Goal: Contribute content: Add original content to the website for others to see

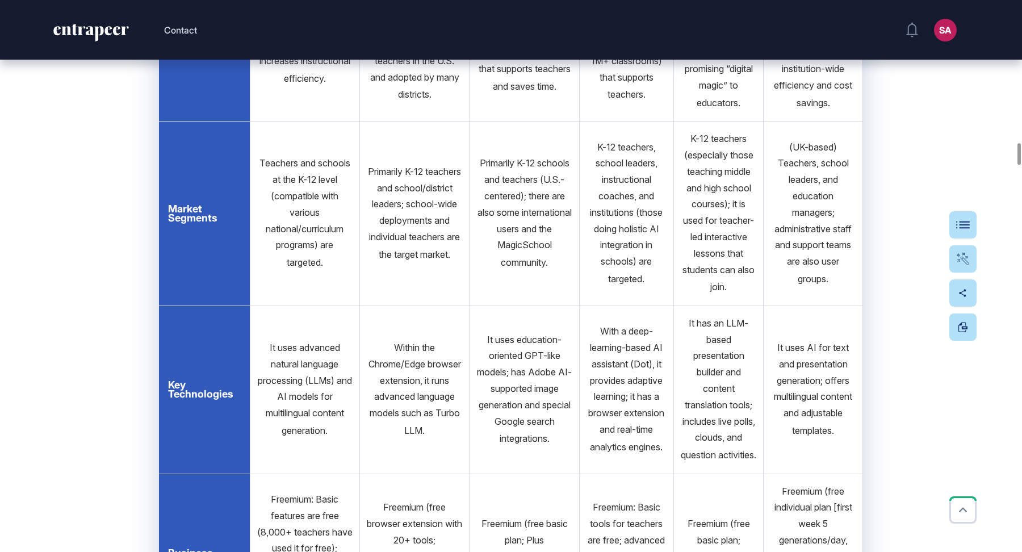
scroll to position [4343, 0]
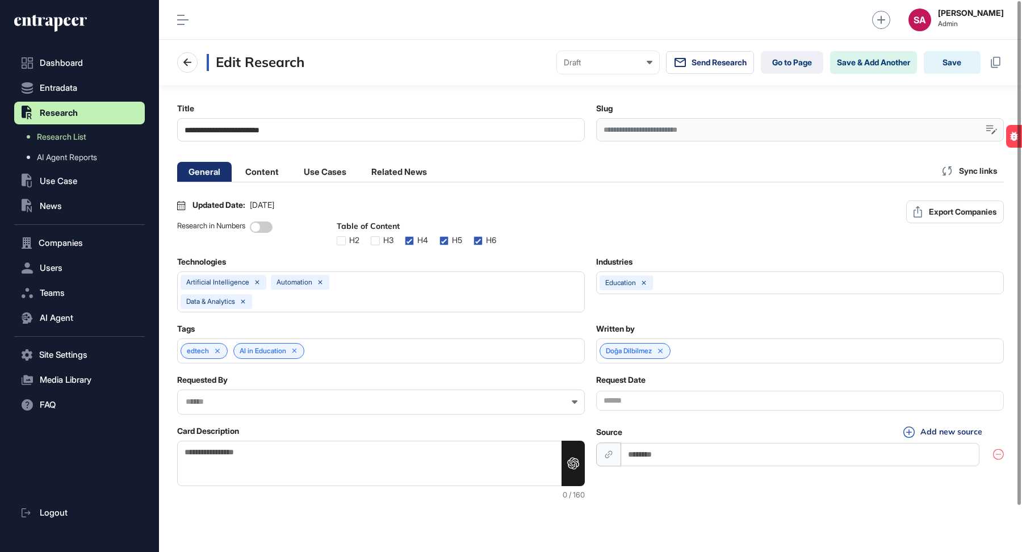
scroll to position [1, 5]
click at [275, 171] on li "Content" at bounding box center [262, 172] width 56 height 20
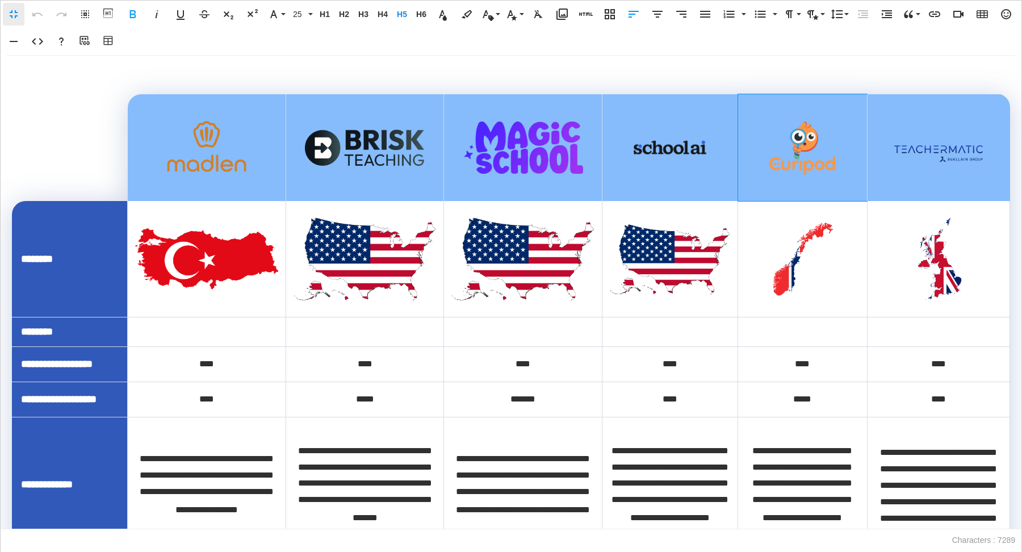
click at [799, 167] on img at bounding box center [801, 147] width 67 height 54
click at [799, 167] on th at bounding box center [801, 147] width 129 height 107
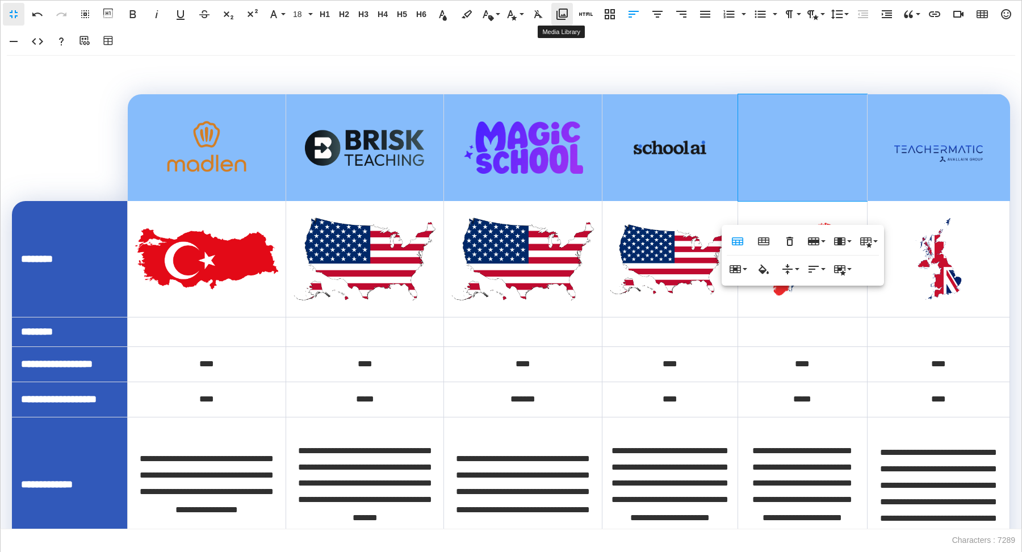
click at [553, 11] on button "Media Library" at bounding box center [562, 14] width 22 height 23
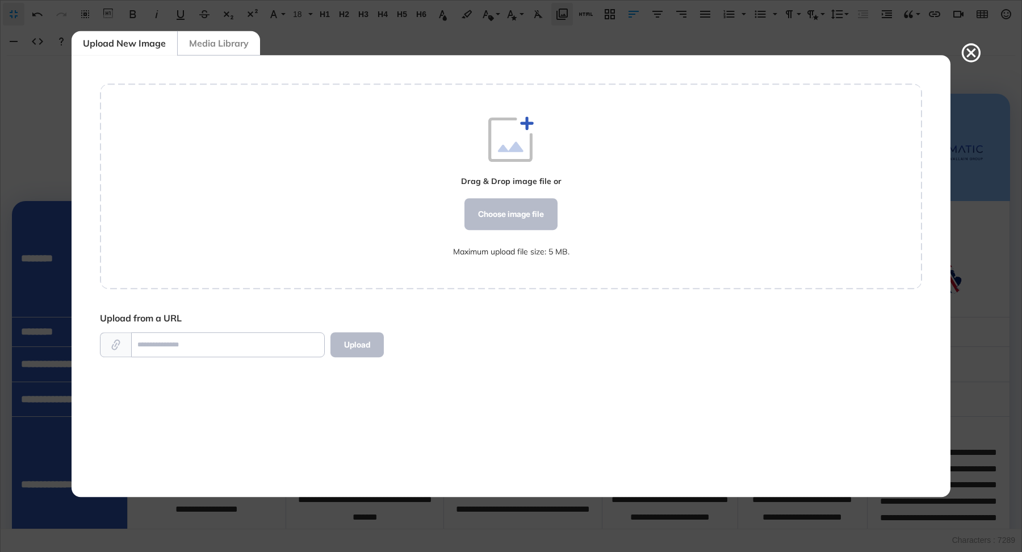
scroll to position [5, 1]
click at [516, 201] on div "Choose image file" at bounding box center [510, 214] width 93 height 32
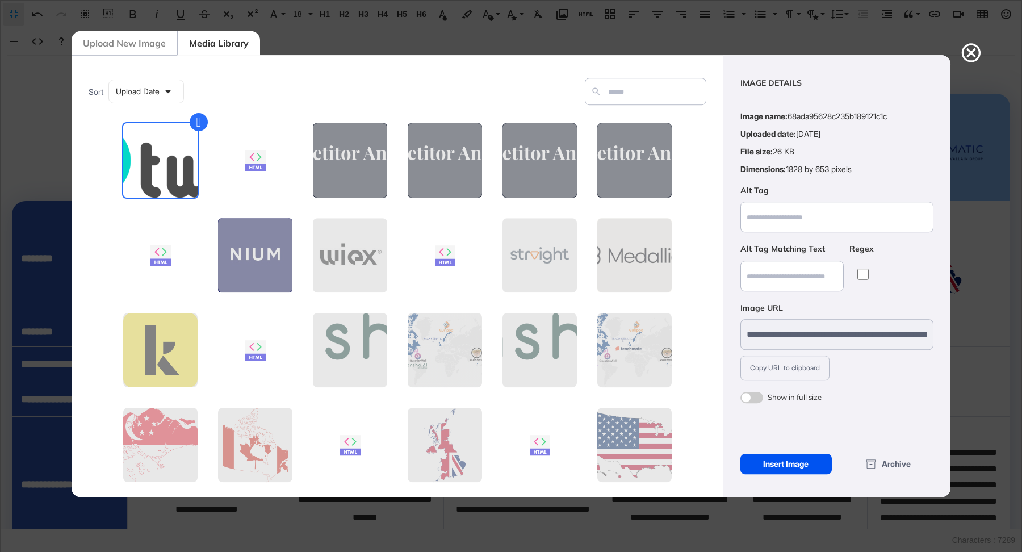
click at [801, 469] on div "Insert Image" at bounding box center [785, 463] width 91 height 20
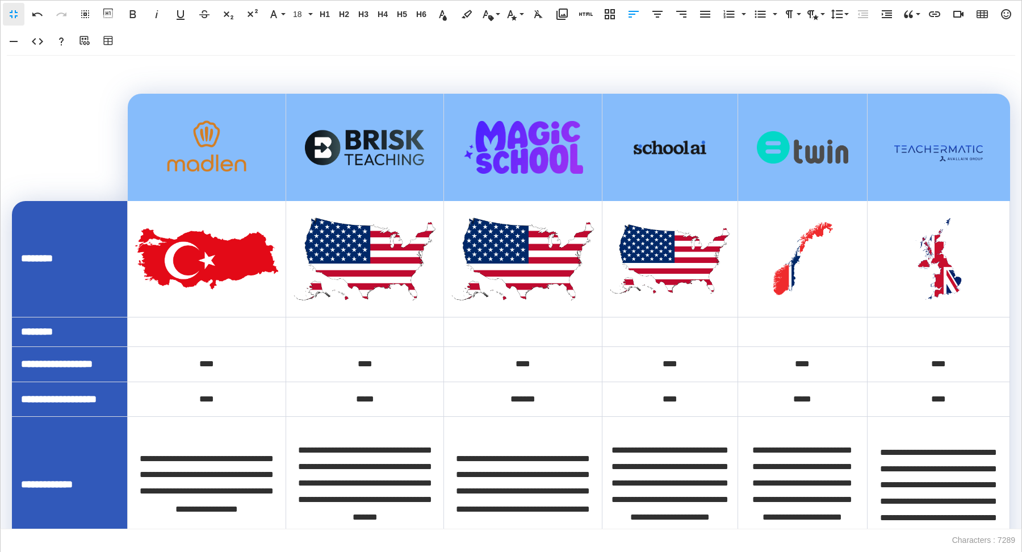
click at [797, 163] on img at bounding box center [802, 147] width 93 height 32
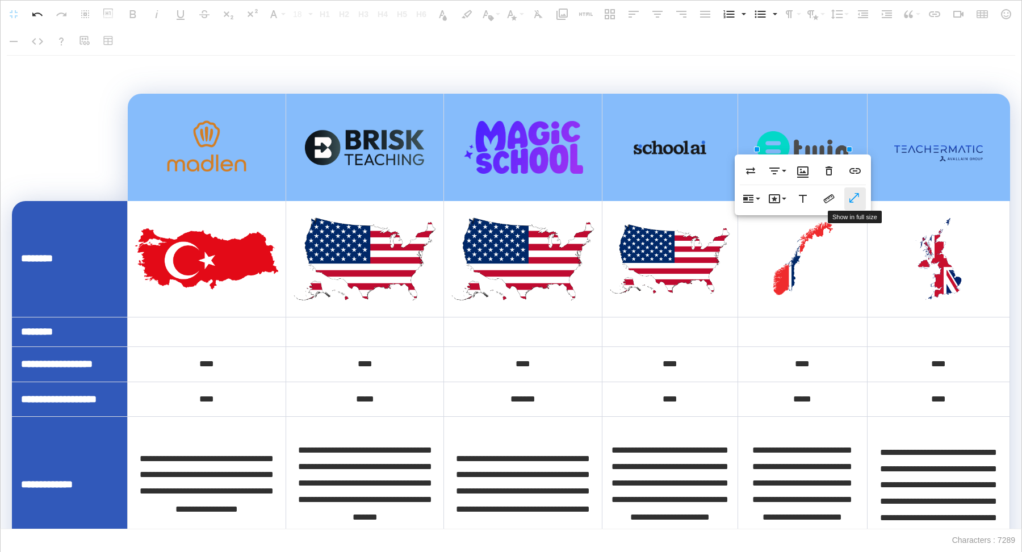
click at [858, 194] on icon "button" at bounding box center [854, 198] width 10 height 10
click at [798, 280] on img at bounding box center [802, 258] width 115 height 73
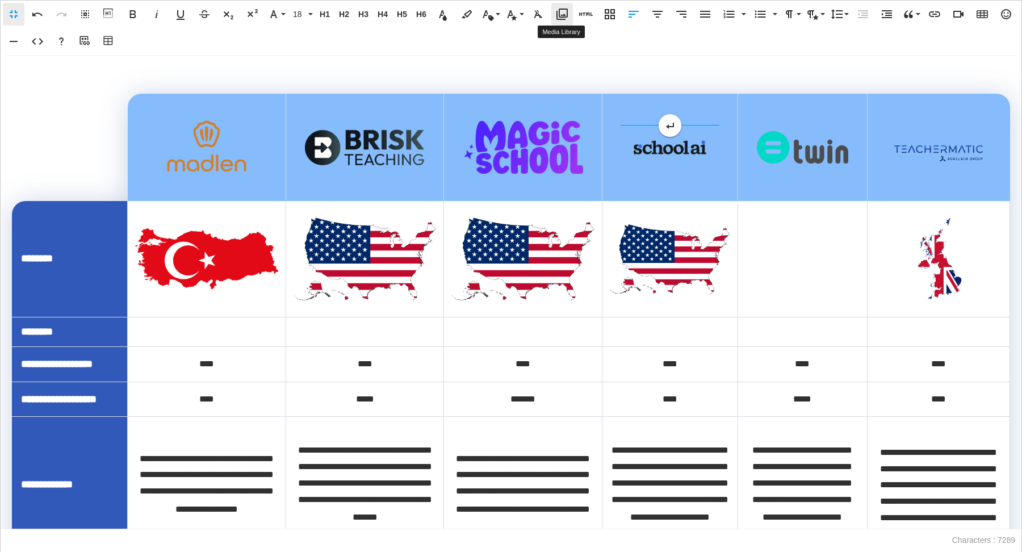
click at [566, 23] on button "Media Library" at bounding box center [562, 14] width 22 height 23
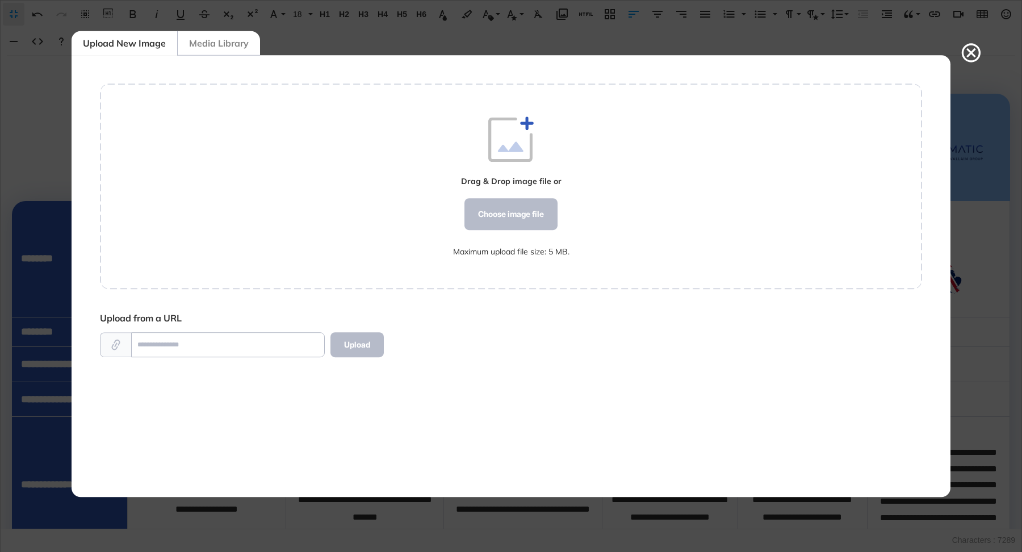
scroll to position [442, 822]
click at [246, 56] on div "Drag & Drop image file or Choose image file Maximum upload file size: 5 MB. Upl…" at bounding box center [511, 276] width 879 height 442
click at [243, 38] on div "Media Library" at bounding box center [218, 43] width 83 height 24
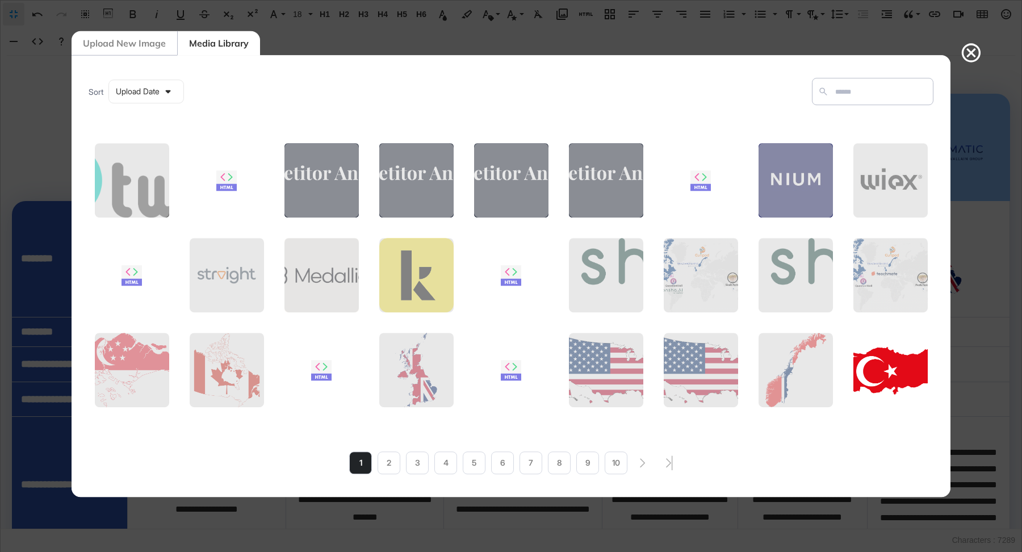
click at [908, 369] on figure at bounding box center [890, 370] width 77 height 77
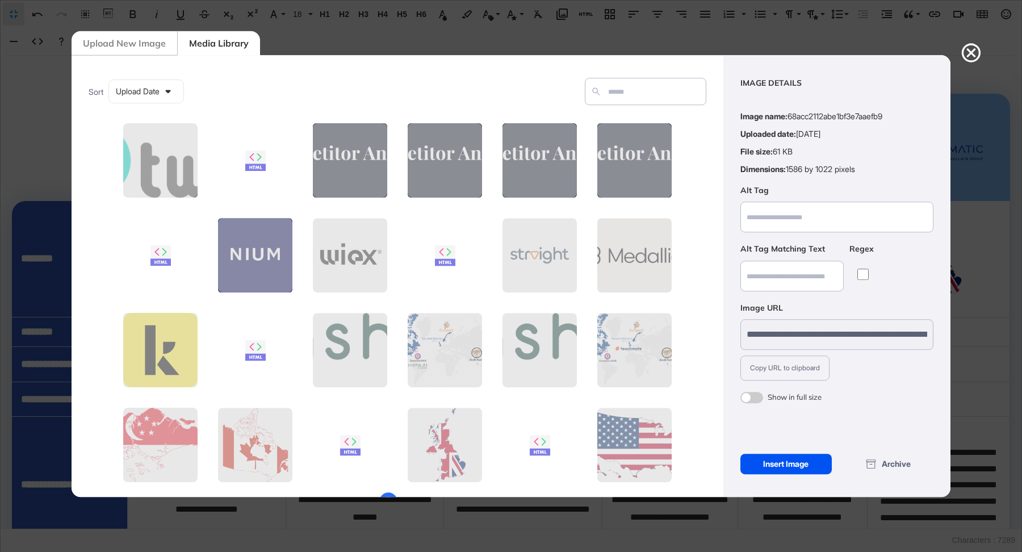
click at [802, 469] on div "Insert Image" at bounding box center [785, 463] width 91 height 20
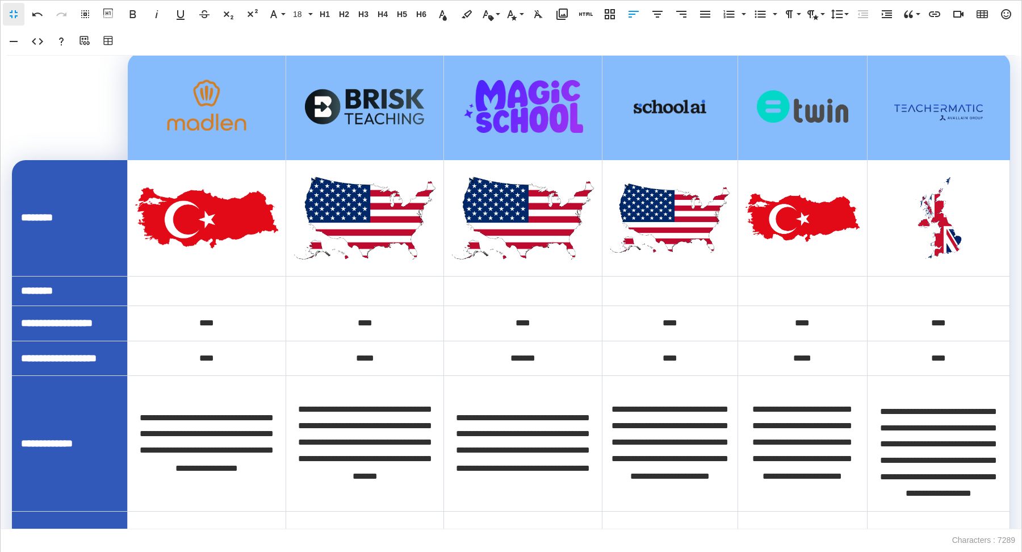
scroll to position [394, 0]
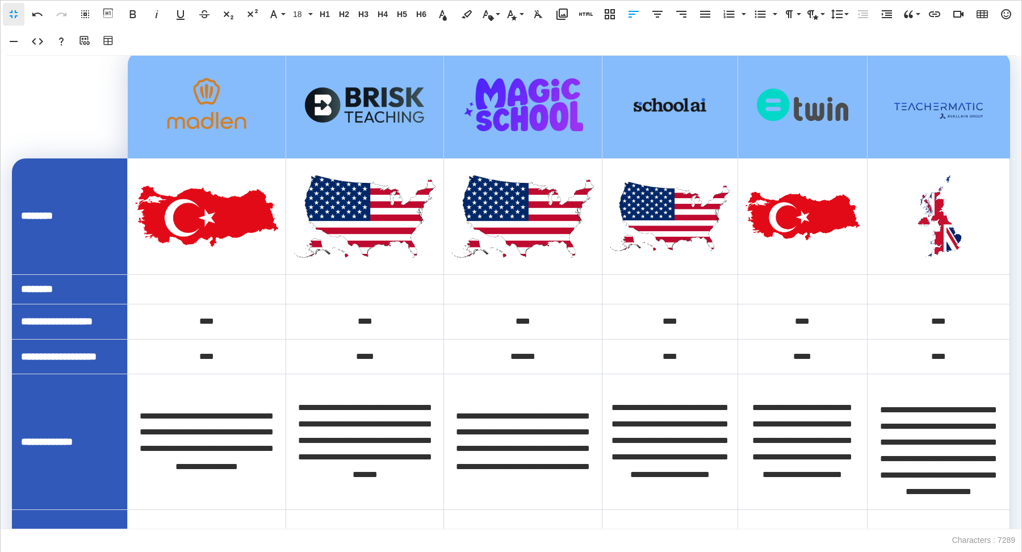
click at [799, 253] on img at bounding box center [802, 215] width 115 height 73
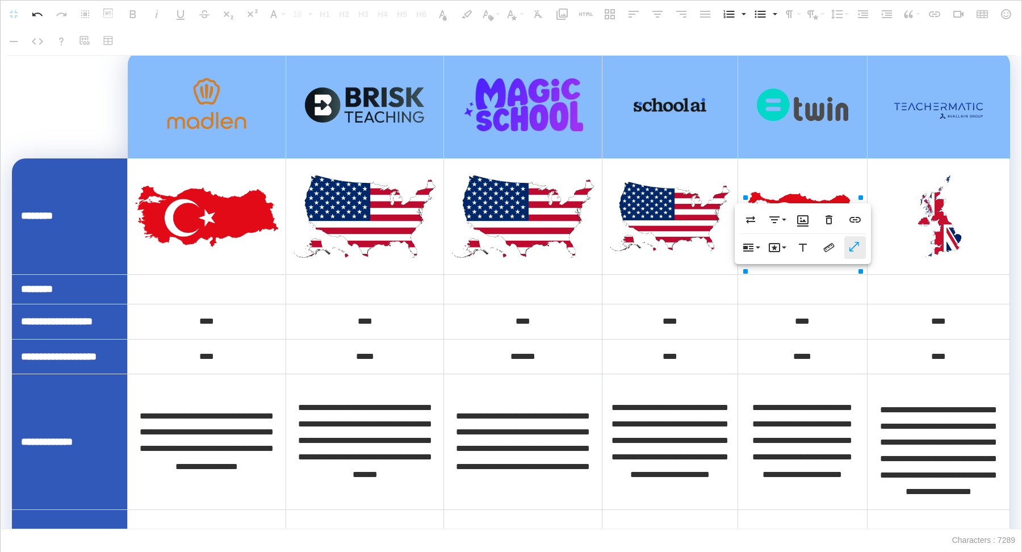
click at [850, 247] on icon "button" at bounding box center [855, 247] width 14 height 11
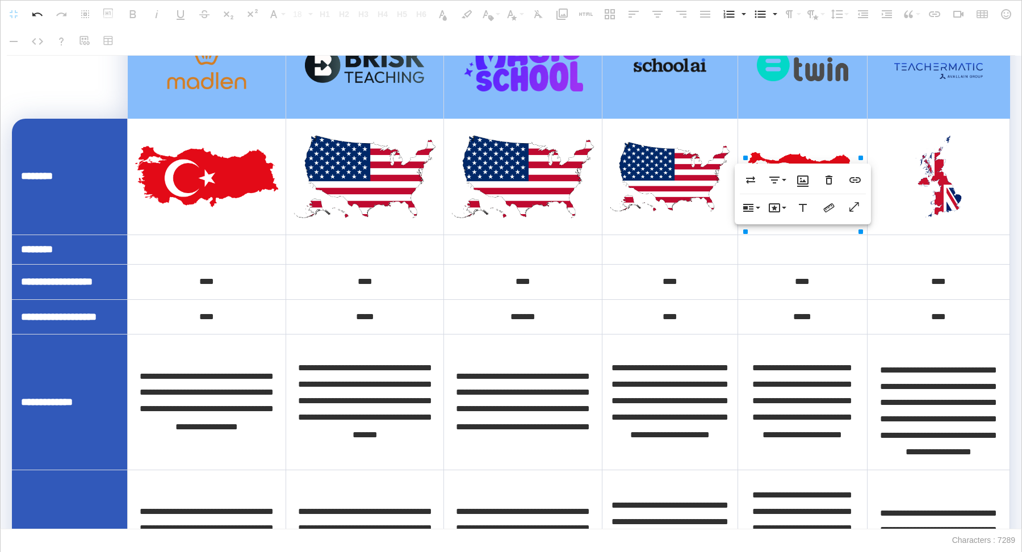
scroll to position [444, 0]
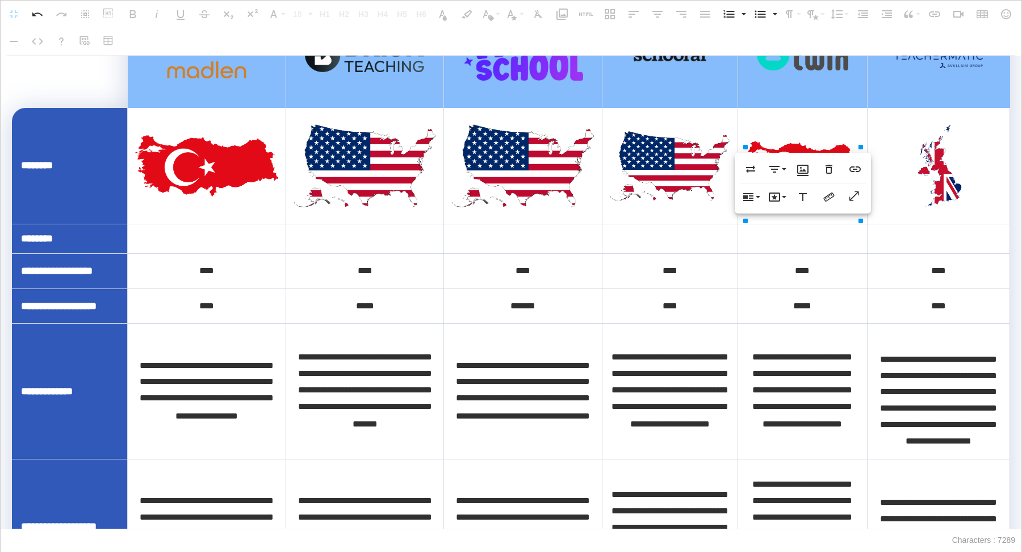
click at [826, 314] on div "*****" at bounding box center [802, 306] width 115 height 16
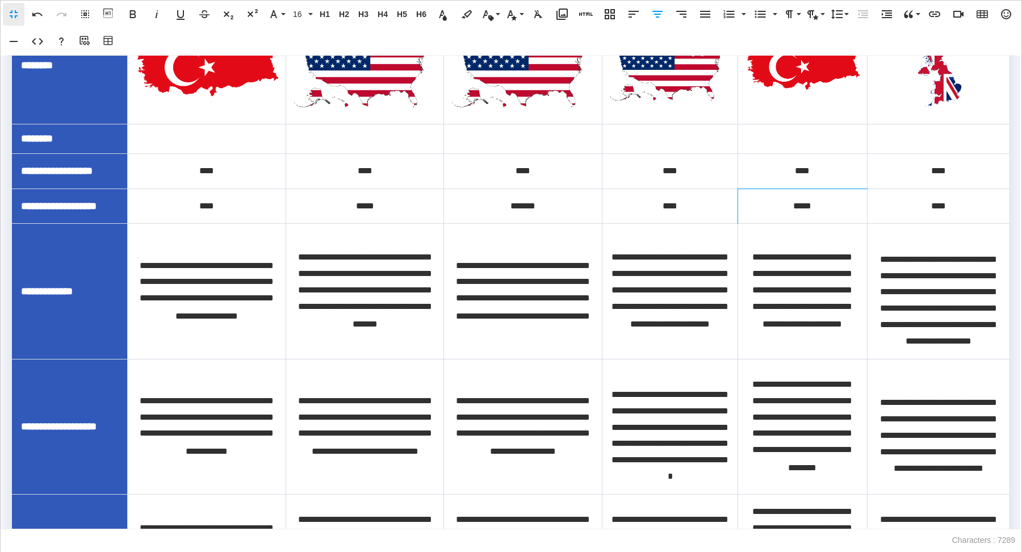
scroll to position [543, 0]
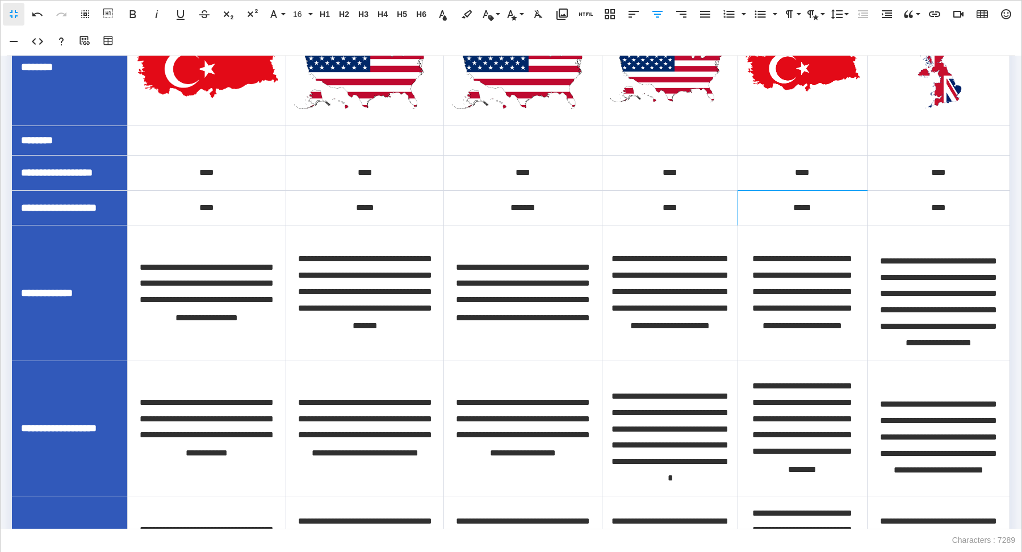
click at [821, 181] on div "****" at bounding box center [802, 173] width 115 height 16
click at [821, 225] on button "Row" at bounding box center [816, 229] width 22 height 23
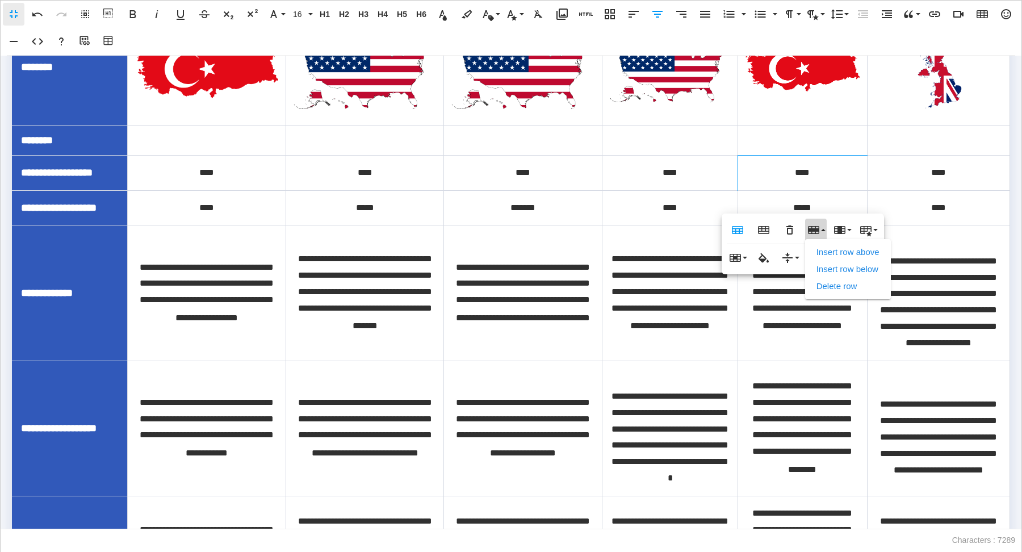
click at [839, 181] on div "****" at bounding box center [802, 173] width 115 height 16
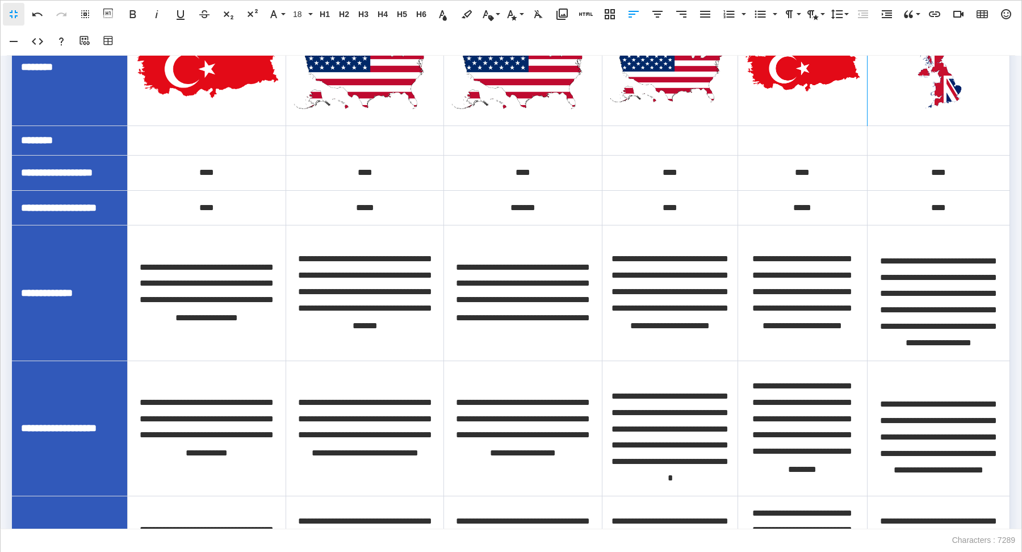
click at [906, 126] on td at bounding box center [938, 68] width 142 height 116
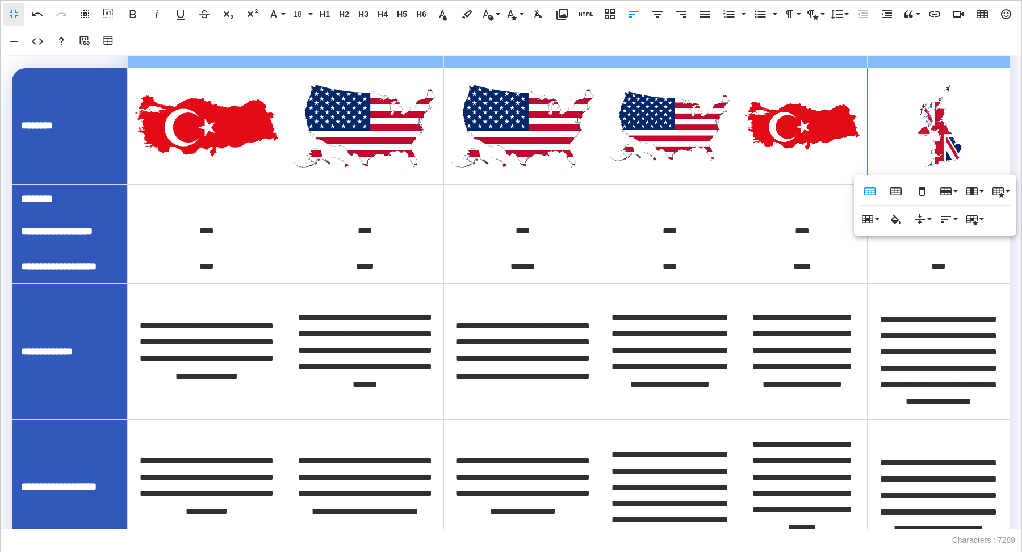
scroll to position [517, 0]
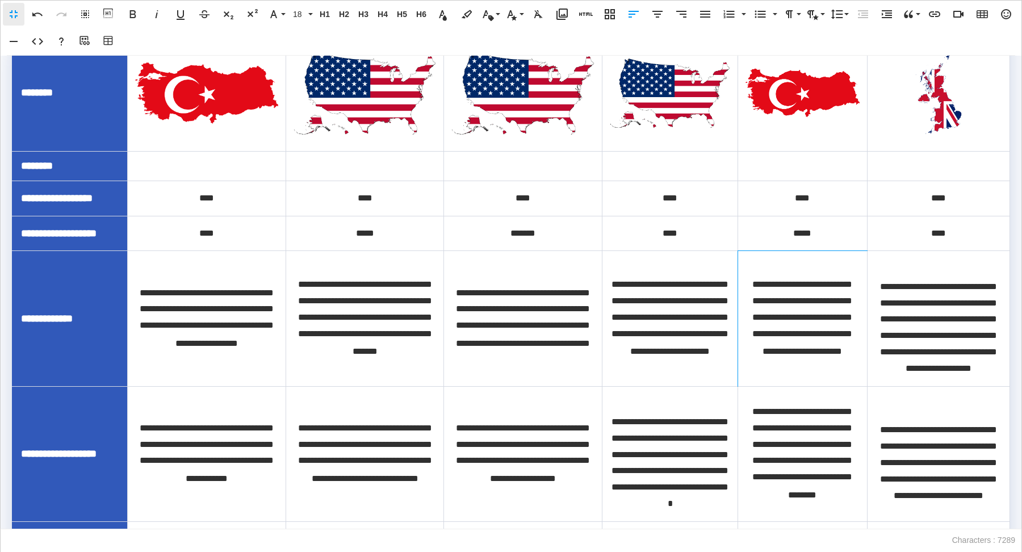
click at [821, 352] on span "**********" at bounding box center [802, 317] width 100 height 75
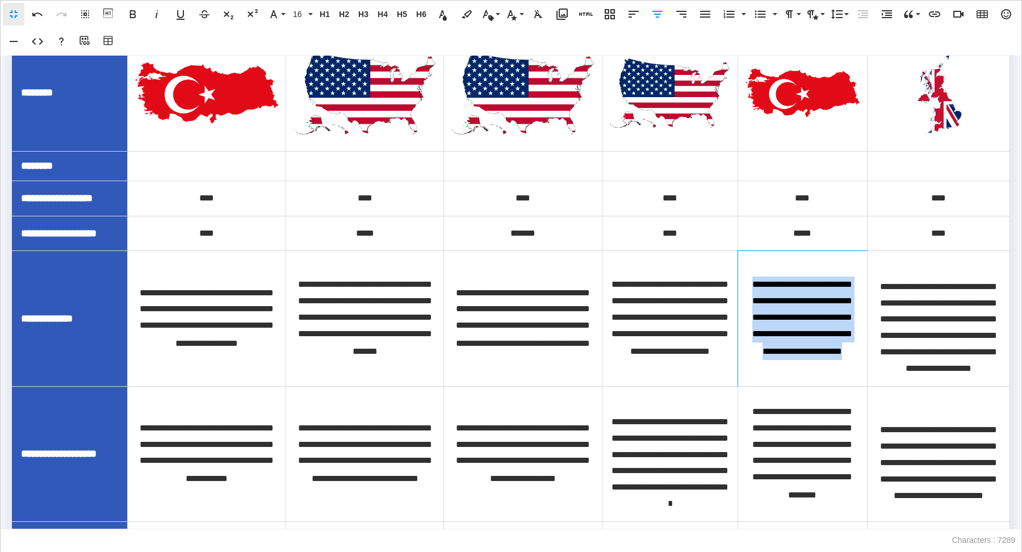
drag, startPoint x: 856, startPoint y: 402, endPoint x: 751, endPoint y: 313, distance: 138.1
click at [752, 313] on span "**********" at bounding box center [802, 317] width 100 height 75
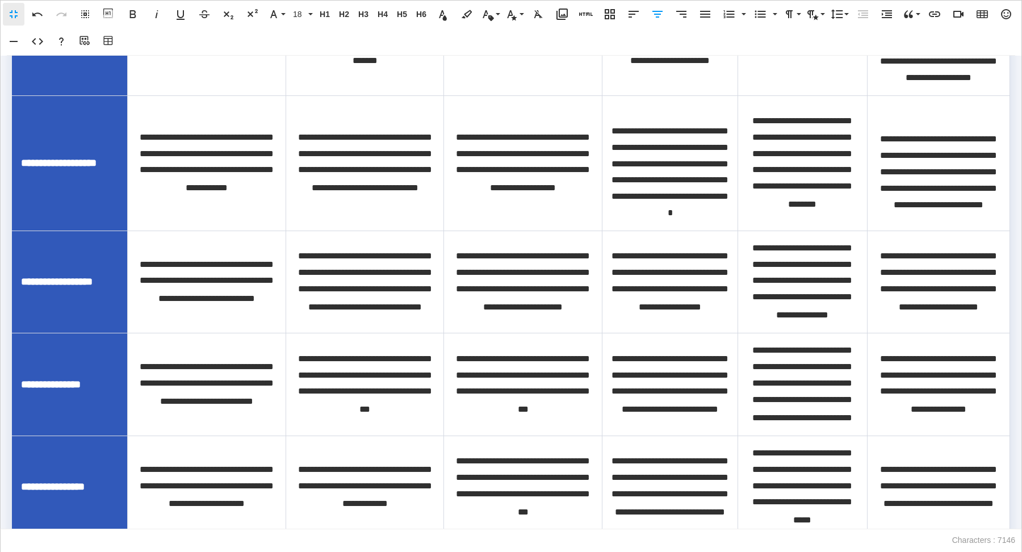
scroll to position [810, 0]
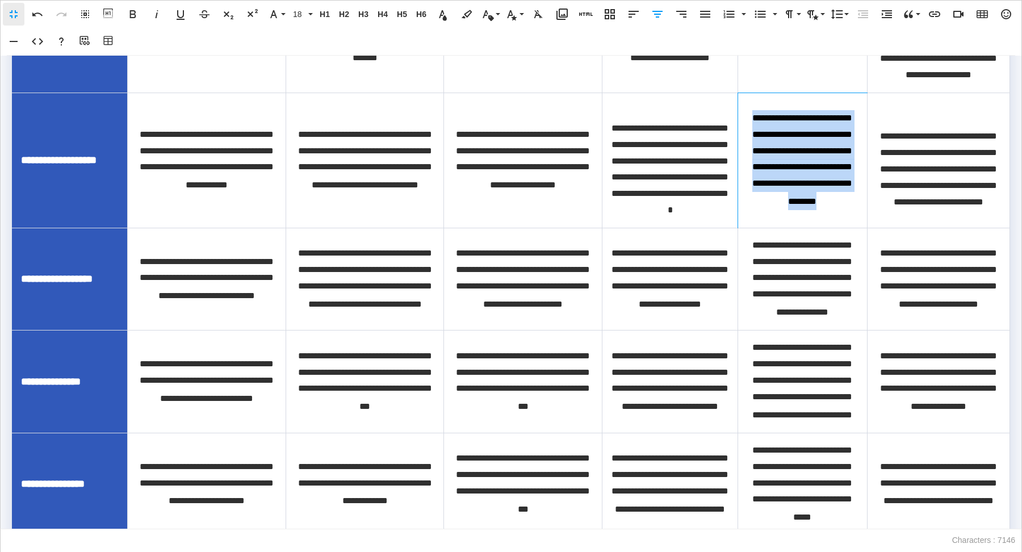
drag, startPoint x: 845, startPoint y: 281, endPoint x: 759, endPoint y: 176, distance: 135.4
click at [759, 176] on div "**********" at bounding box center [802, 160] width 115 height 100
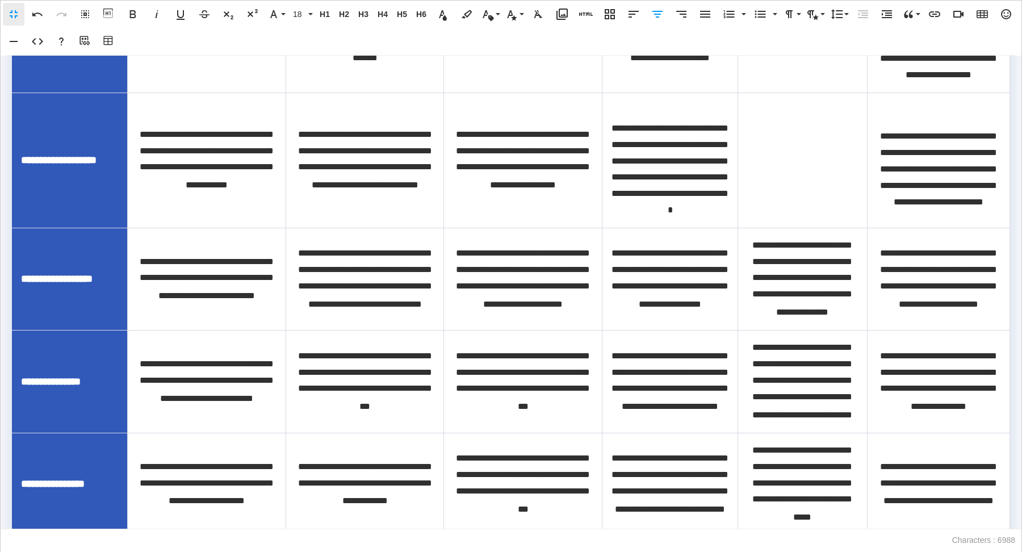
scroll to position [938, 0]
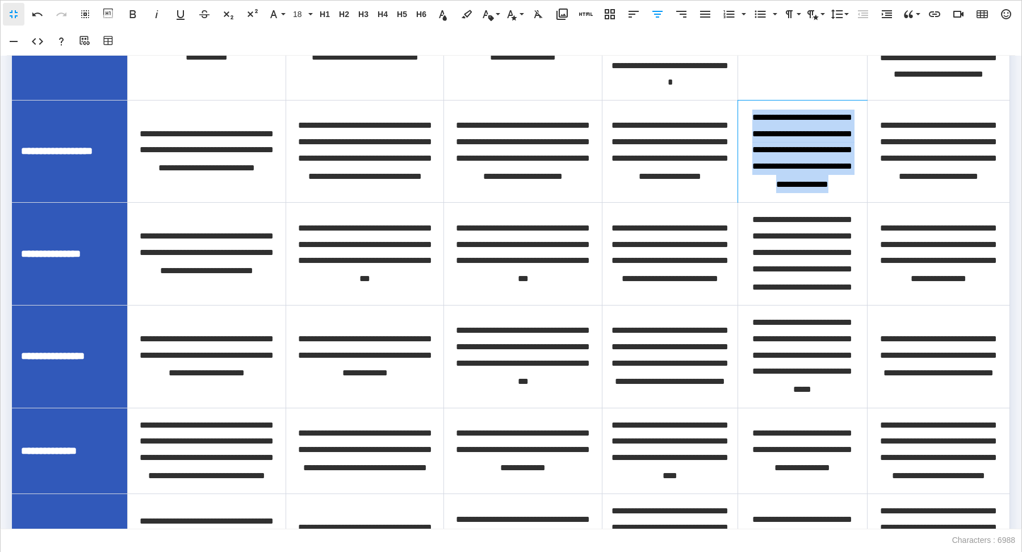
drag, startPoint x: 829, startPoint y: 306, endPoint x: 761, endPoint y: 209, distance: 118.2
click at [761, 194] on div "**********" at bounding box center [802, 152] width 115 height 84
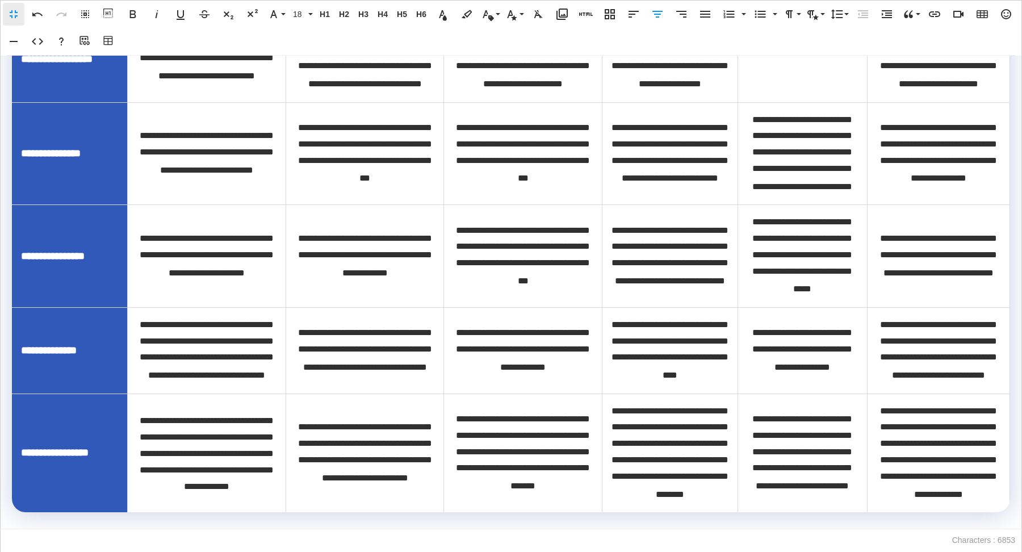
scroll to position [1146, 0]
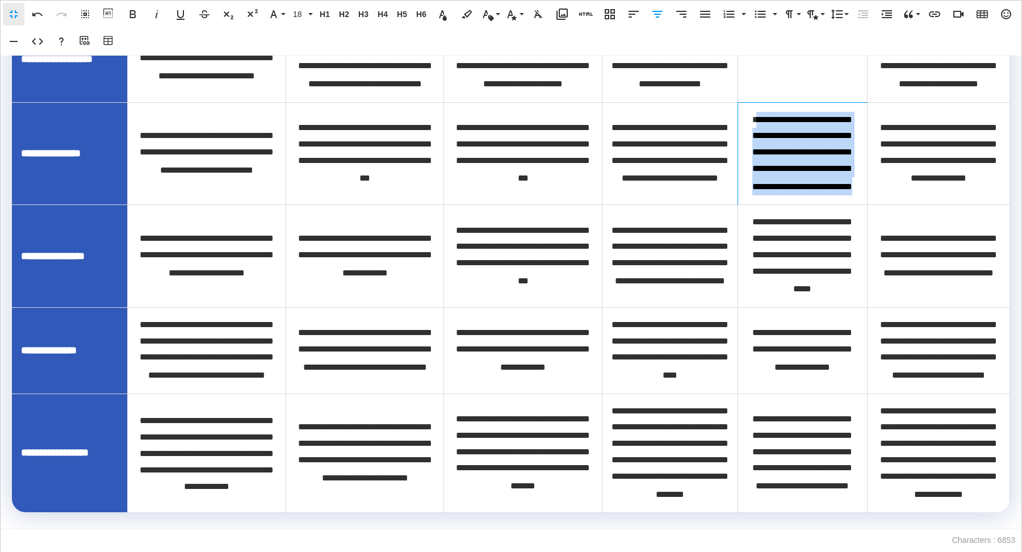
drag, startPoint x: 852, startPoint y: 196, endPoint x: 753, endPoint y: 116, distance: 127.5
click at [753, 116] on div "**********" at bounding box center [802, 154] width 115 height 84
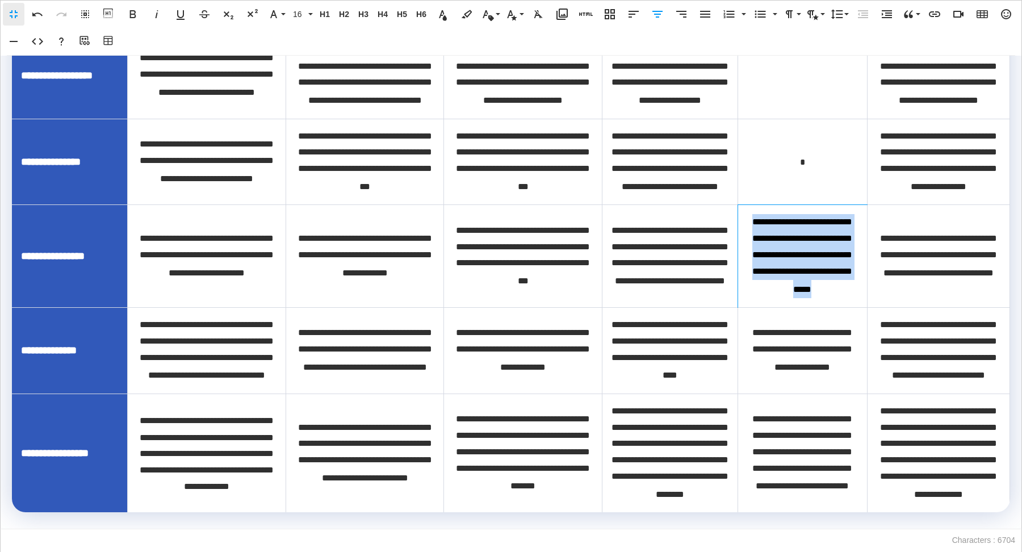
drag, startPoint x: 856, startPoint y: 308, endPoint x: 758, endPoint y: 243, distance: 117.6
click at [758, 243] on div "**********" at bounding box center [802, 256] width 115 height 84
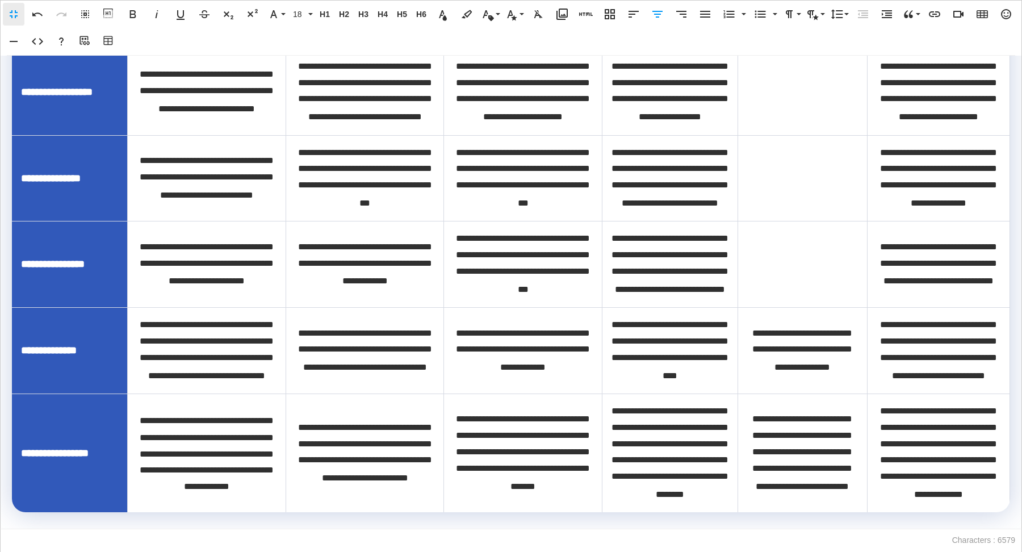
scroll to position [1223, 0]
drag, startPoint x: 816, startPoint y: 331, endPoint x: 759, endPoint y: 295, distance: 67.2
click at [759, 325] on div "**********" at bounding box center [802, 350] width 115 height 51
drag, startPoint x: 852, startPoint y: 312, endPoint x: 763, endPoint y: 312, distance: 89.7
click at [763, 341] on div "**********" at bounding box center [802, 350] width 115 height 18
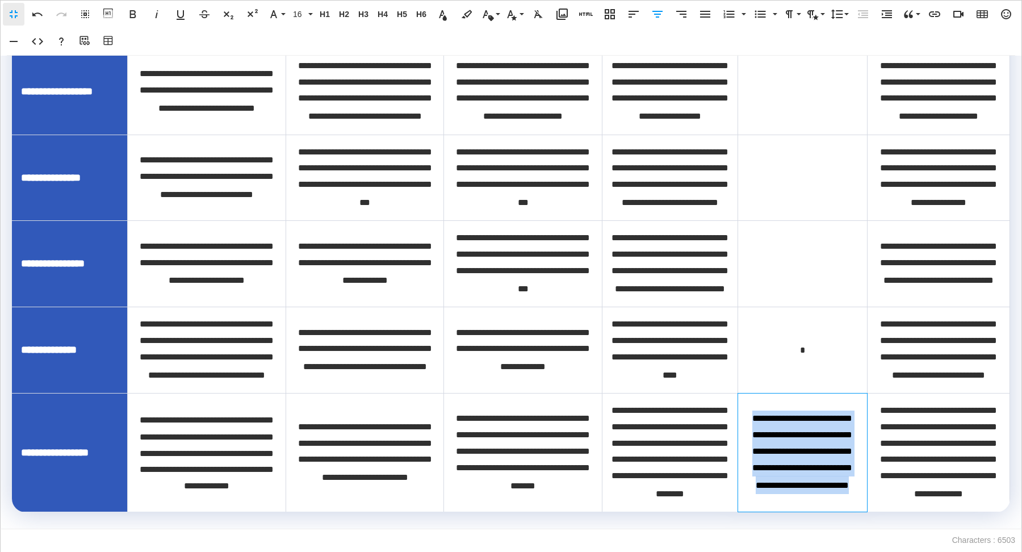
drag, startPoint x: 824, startPoint y: 491, endPoint x: 757, endPoint y: 385, distance: 125.3
click at [757, 410] on div "**********" at bounding box center [802, 452] width 115 height 84
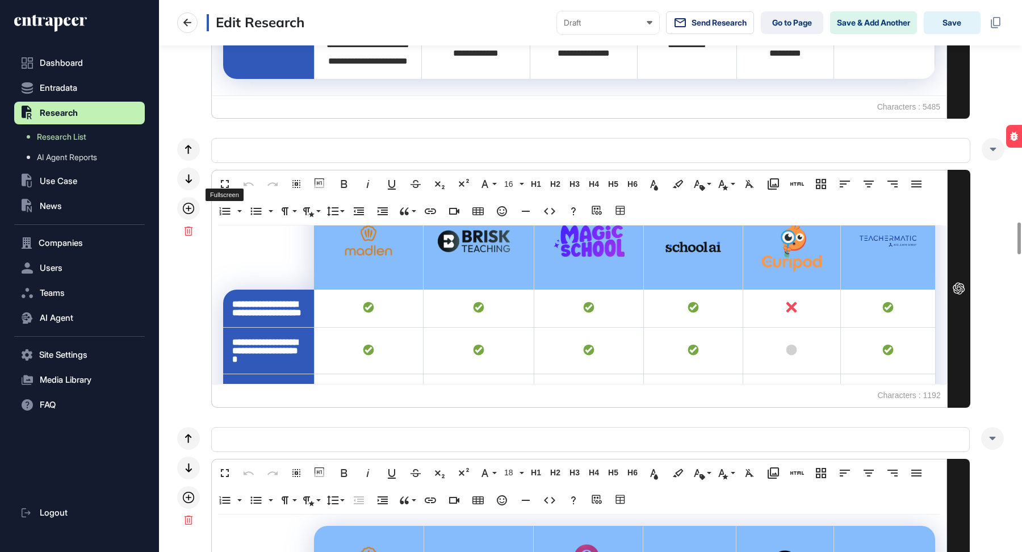
scroll to position [1, 5]
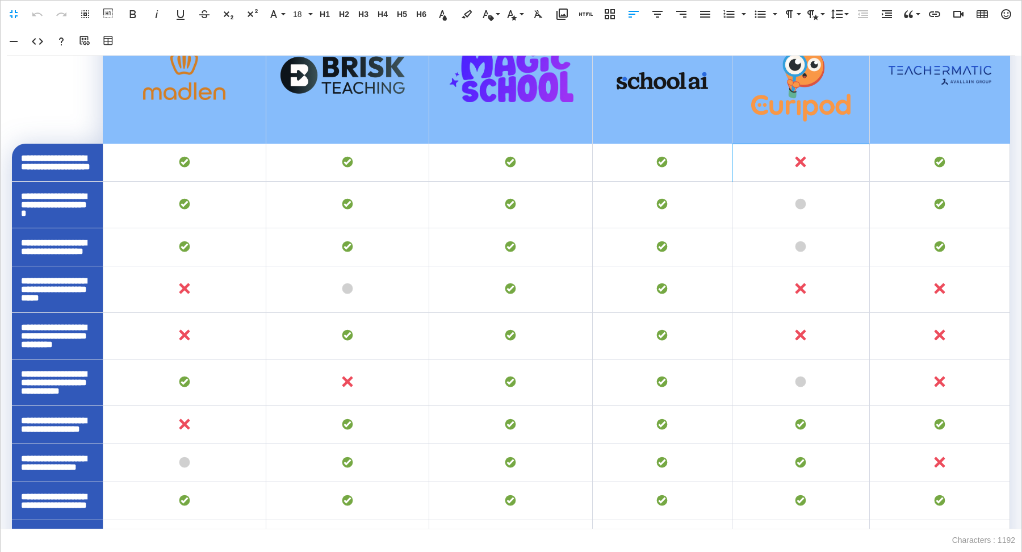
click at [840, 175] on td at bounding box center [800, 163] width 137 height 38
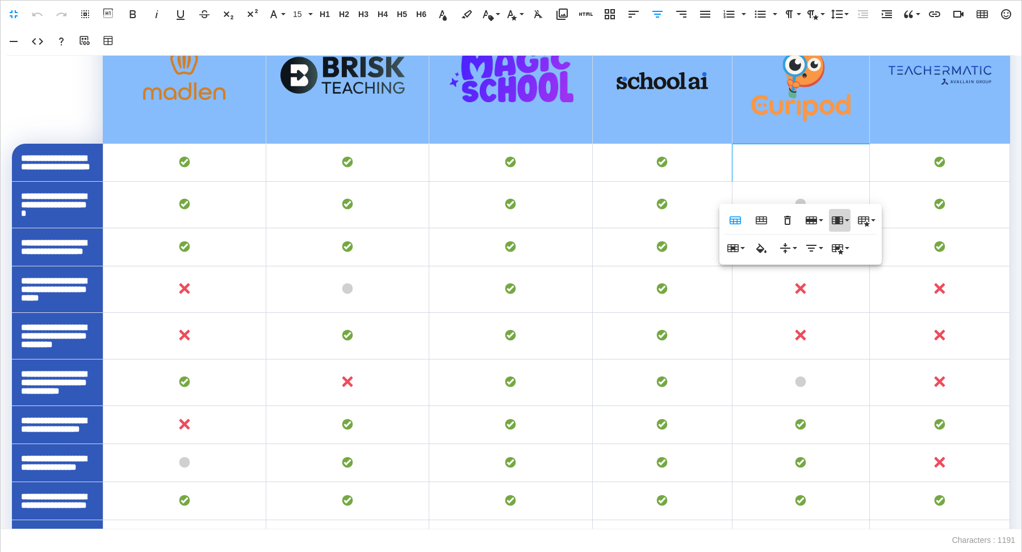
click at [847, 224] on button "Column" at bounding box center [840, 220] width 22 height 23
click at [838, 178] on td at bounding box center [800, 163] width 137 height 38
click at [791, 266] on td at bounding box center [800, 247] width 137 height 38
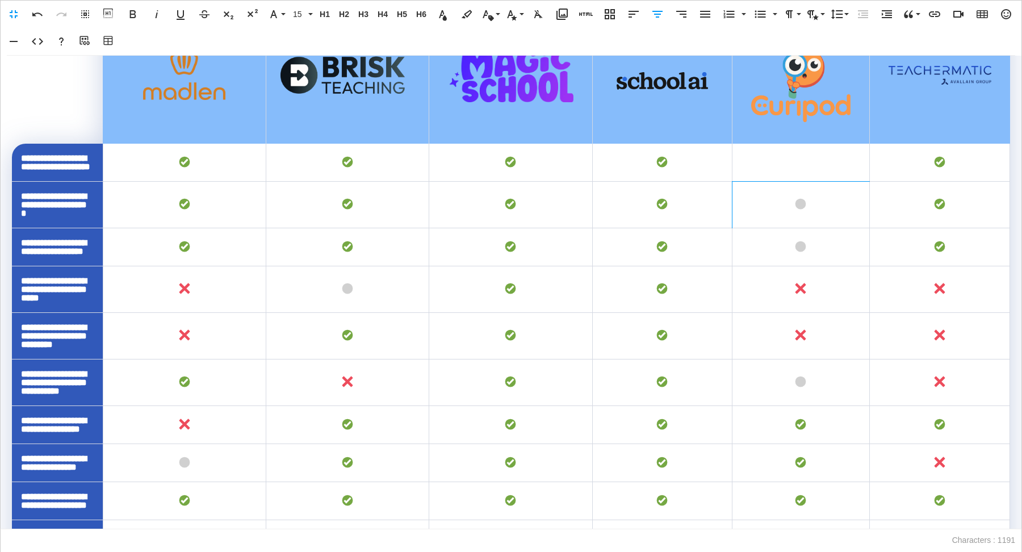
click at [827, 224] on td at bounding box center [800, 205] width 137 height 47
click at [823, 286] on button "Row" at bounding box center [813, 276] width 22 height 23
click at [802, 224] on td at bounding box center [800, 205] width 137 height 47
click at [816, 406] on td at bounding box center [800, 382] width 137 height 47
click at [852, 406] on td at bounding box center [800, 382] width 137 height 47
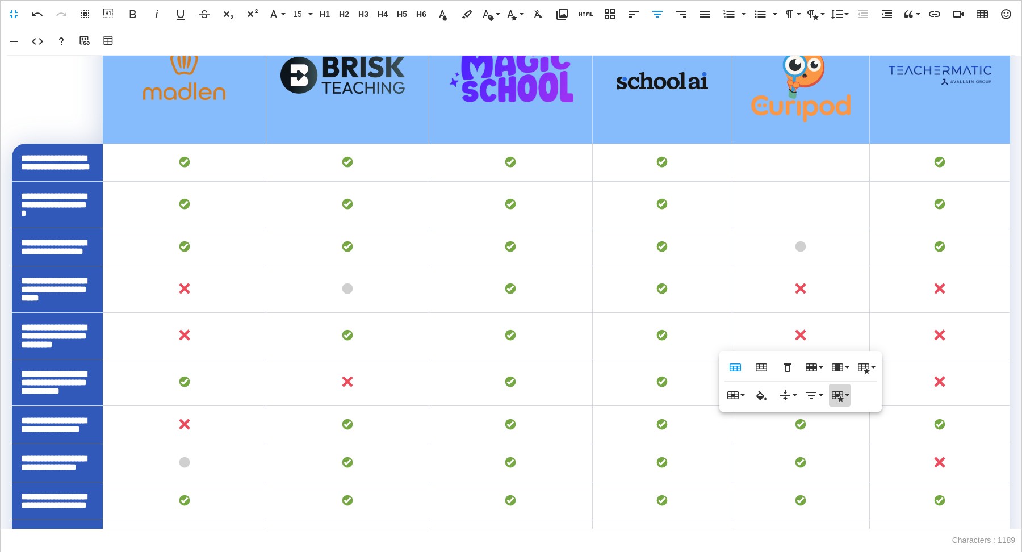
click at [846, 393] on button "Cell Style" at bounding box center [840, 395] width 22 height 23
click at [822, 313] on td at bounding box center [800, 289] width 137 height 47
click at [814, 266] on td at bounding box center [800, 247] width 137 height 38
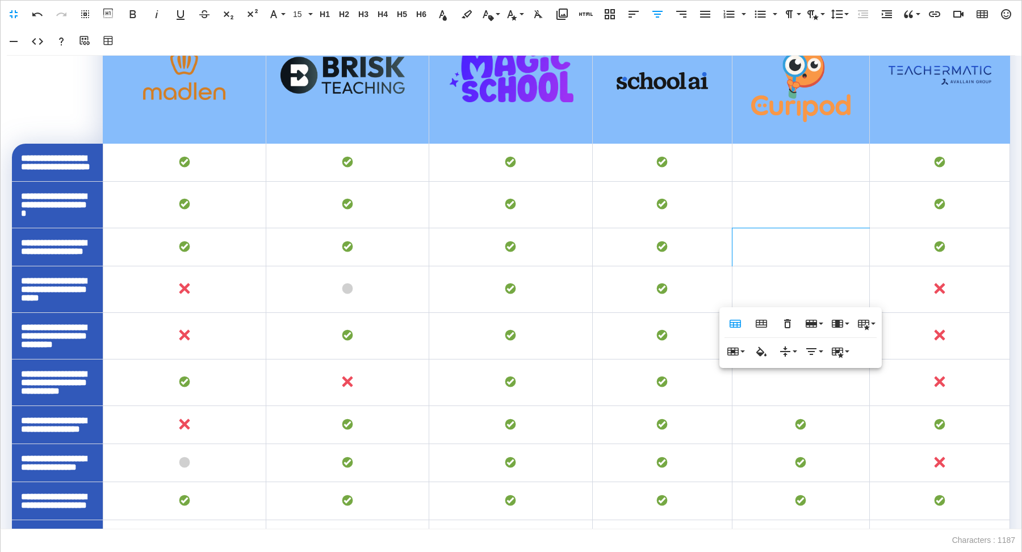
click at [826, 359] on td at bounding box center [800, 336] width 137 height 47
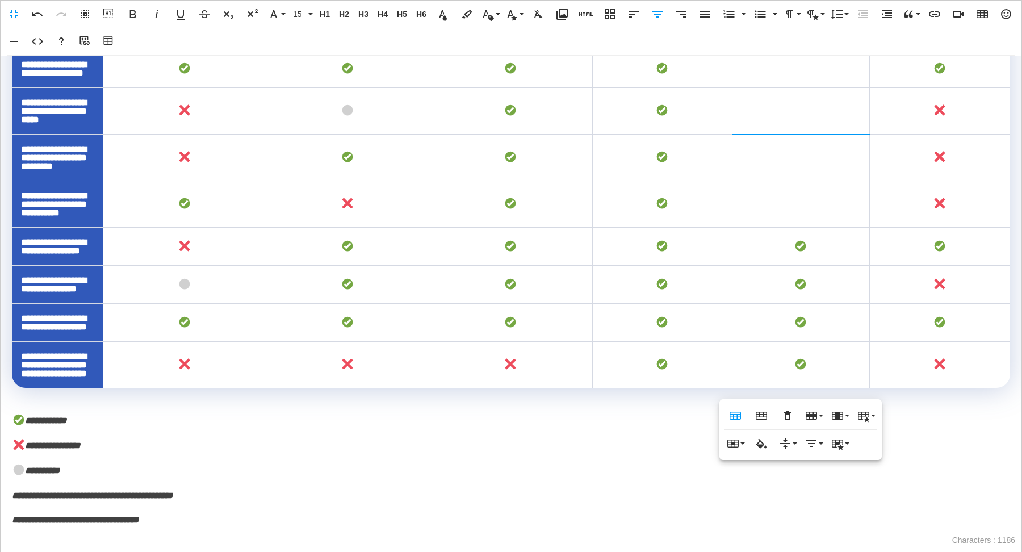
scroll to position [497, 0]
click at [818, 228] on td at bounding box center [800, 247] width 137 height 38
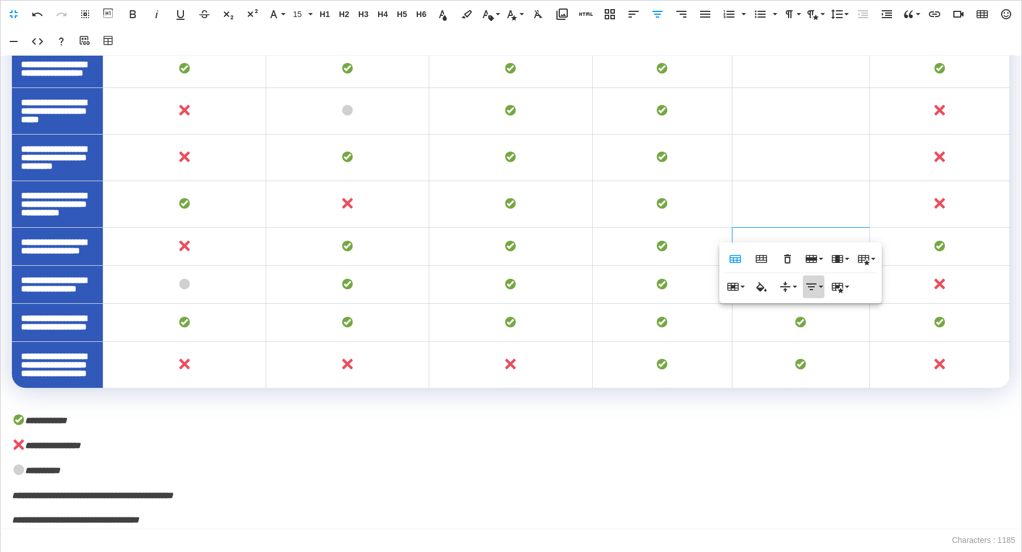
click at [817, 276] on button "Horizontal Align" at bounding box center [813, 286] width 22 height 23
click at [797, 181] on td at bounding box center [800, 204] width 137 height 47
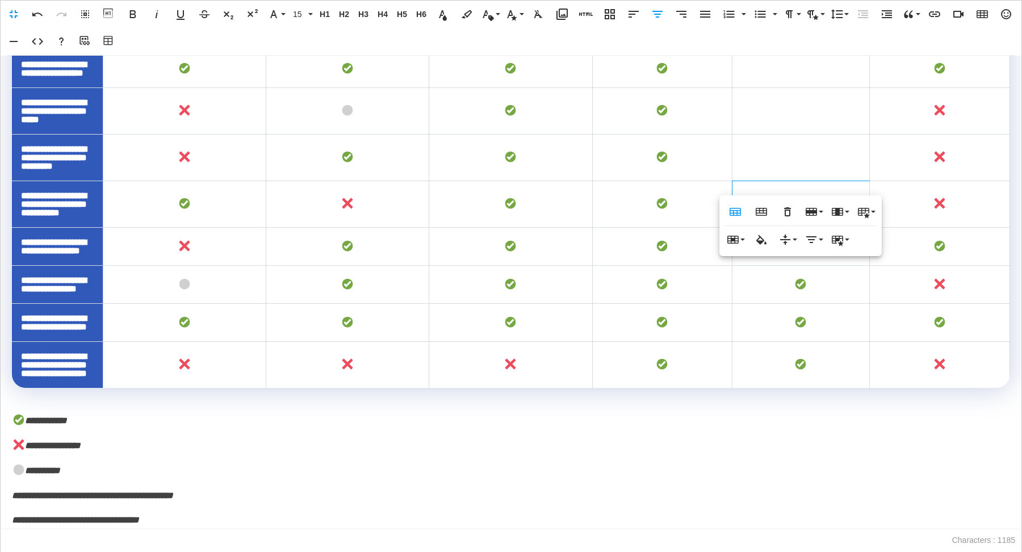
click at [838, 366] on td at bounding box center [800, 365] width 137 height 47
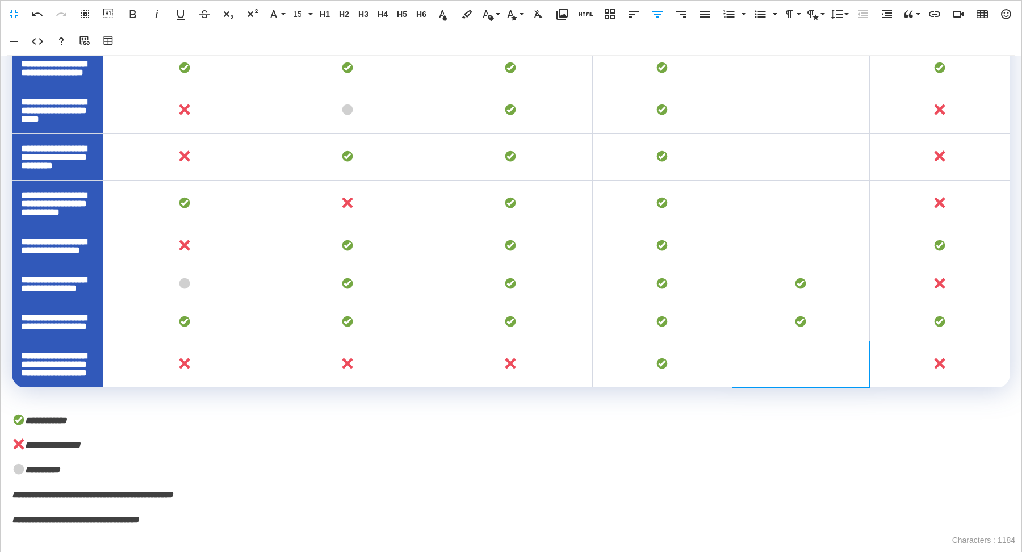
click at [843, 323] on td at bounding box center [800, 322] width 137 height 38
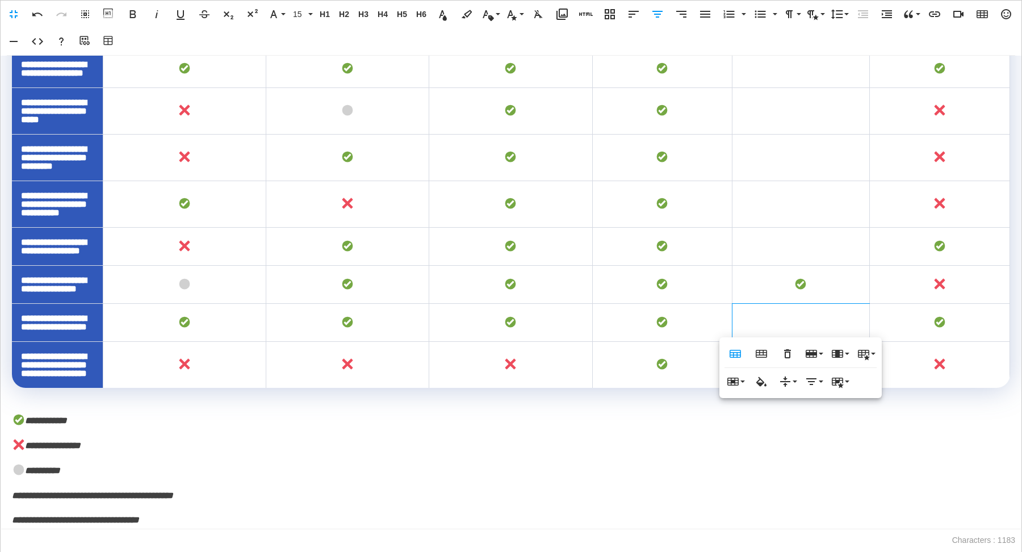
click at [824, 266] on td at bounding box center [800, 285] width 137 height 38
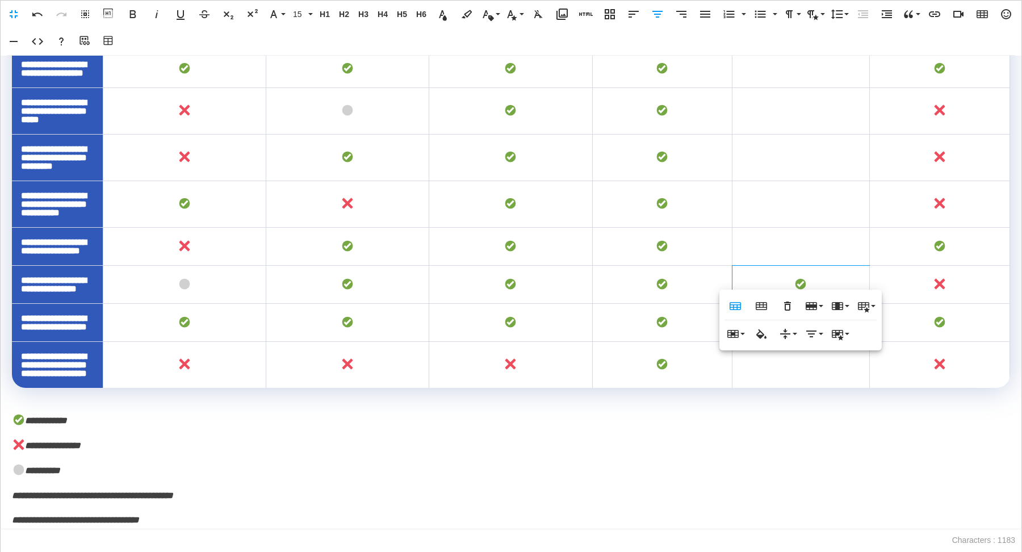
click at [833, 266] on td at bounding box center [800, 285] width 137 height 38
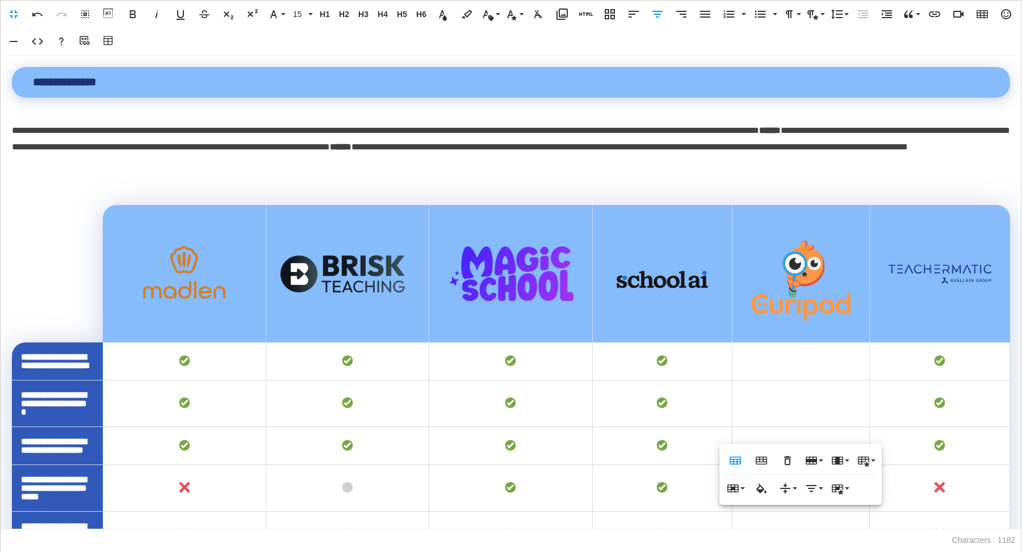
click at [813, 276] on img at bounding box center [800, 280] width 100 height 82
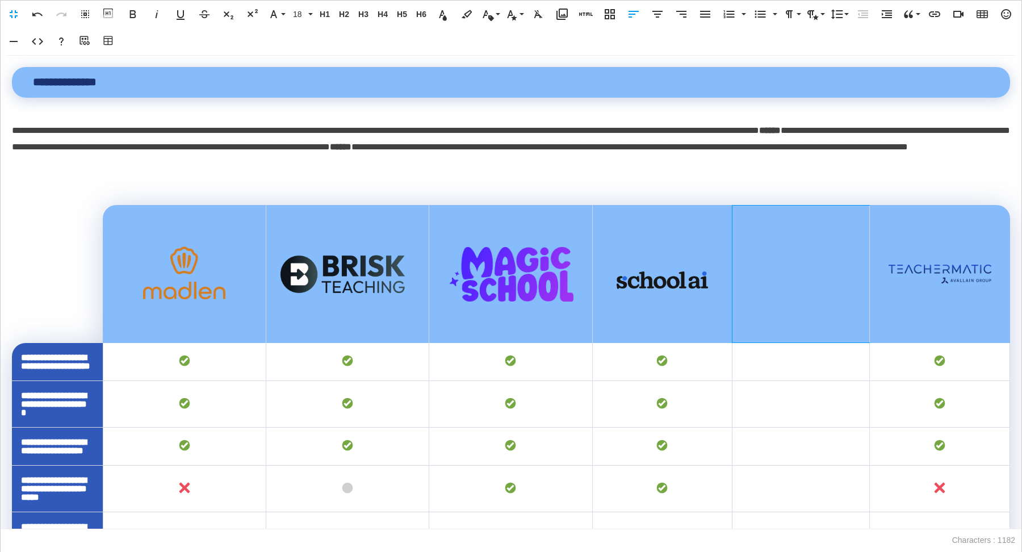
click at [805, 266] on th at bounding box center [800, 273] width 137 height 137
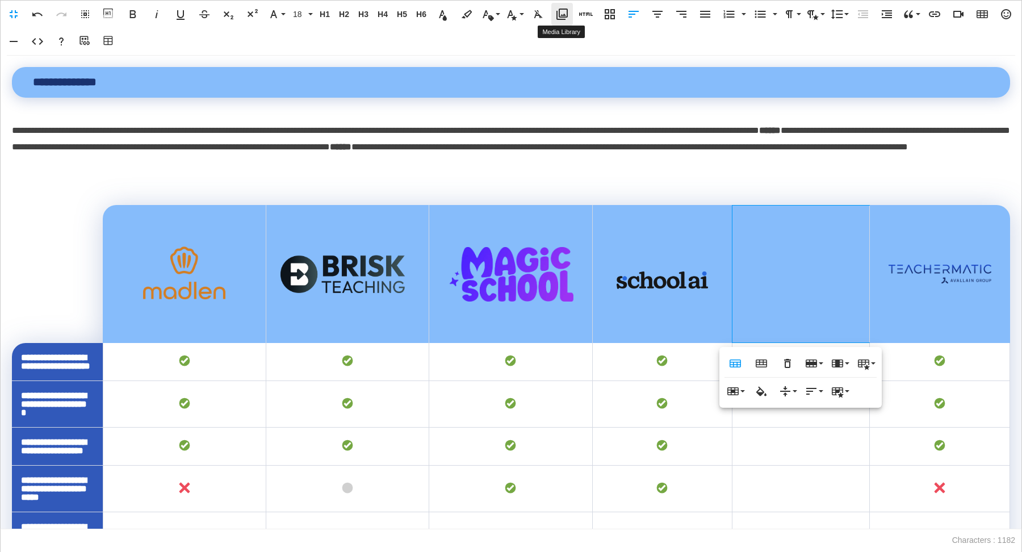
click at [565, 14] on icon "button" at bounding box center [562, 14] width 14 height 14
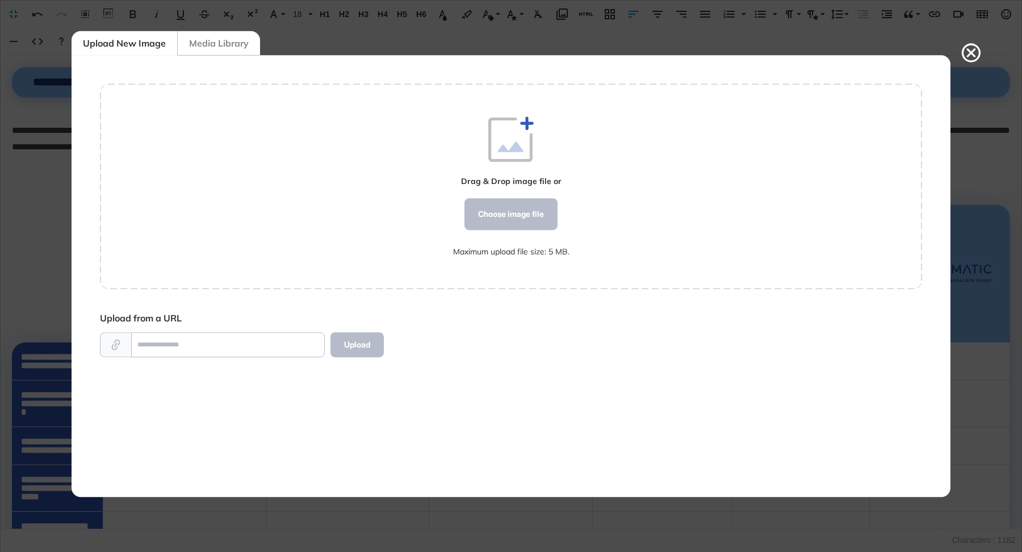
scroll to position [5, 1]
click at [505, 215] on div "Choose image file" at bounding box center [510, 214] width 93 height 32
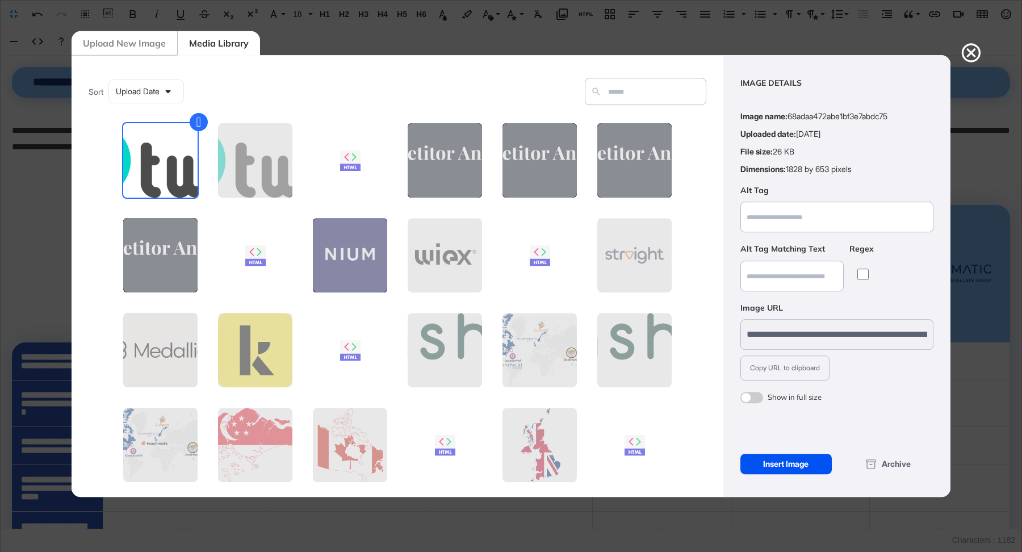
click at [776, 461] on div "Insert Image" at bounding box center [785, 463] width 91 height 20
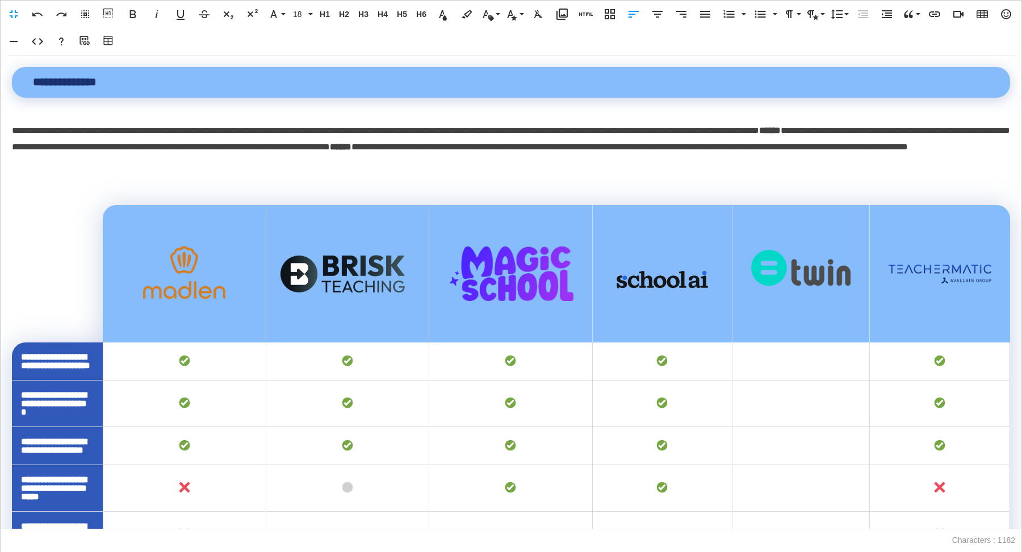
click at [828, 267] on img at bounding box center [800, 267] width 100 height 35
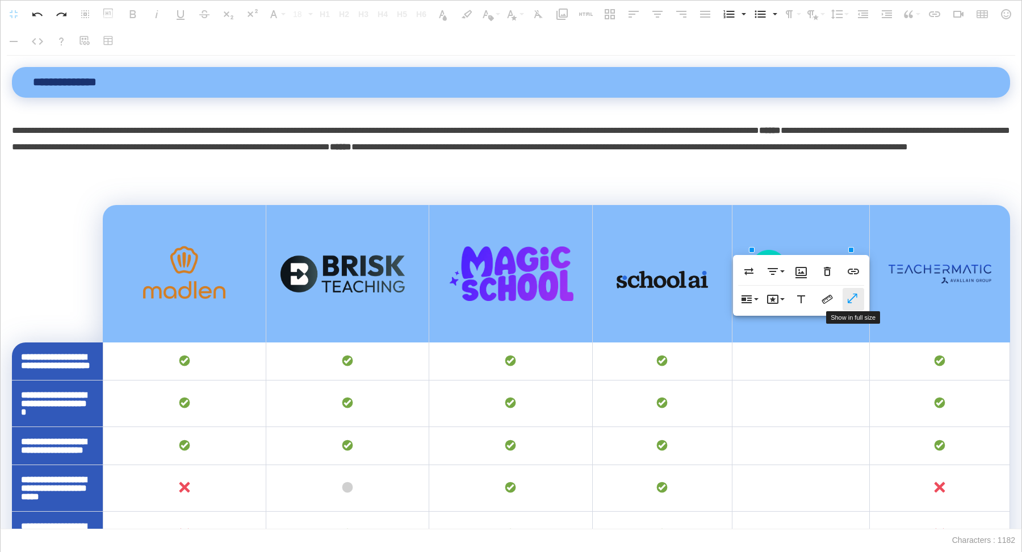
click at [856, 293] on button "Show in full size" at bounding box center [853, 299] width 22 height 23
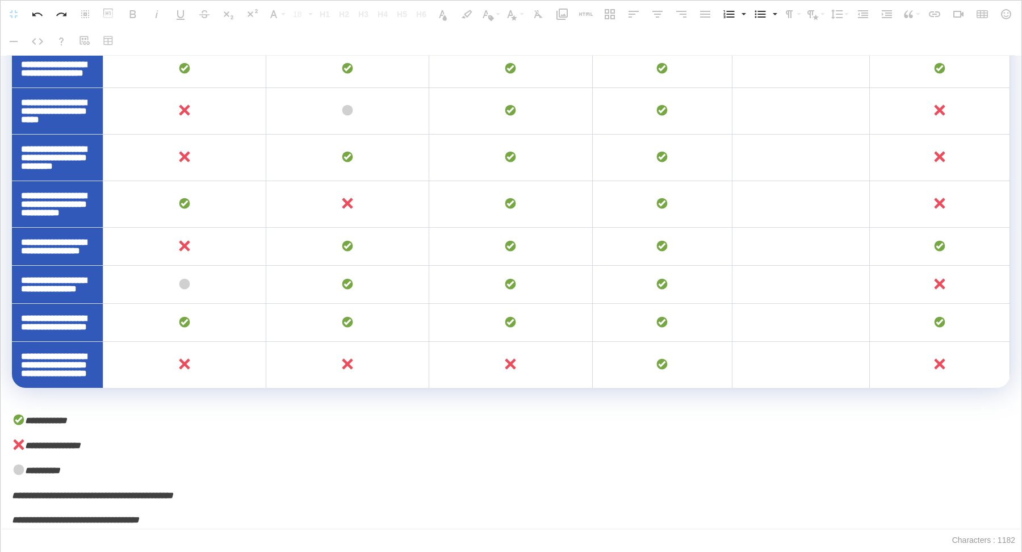
scroll to position [0, 0]
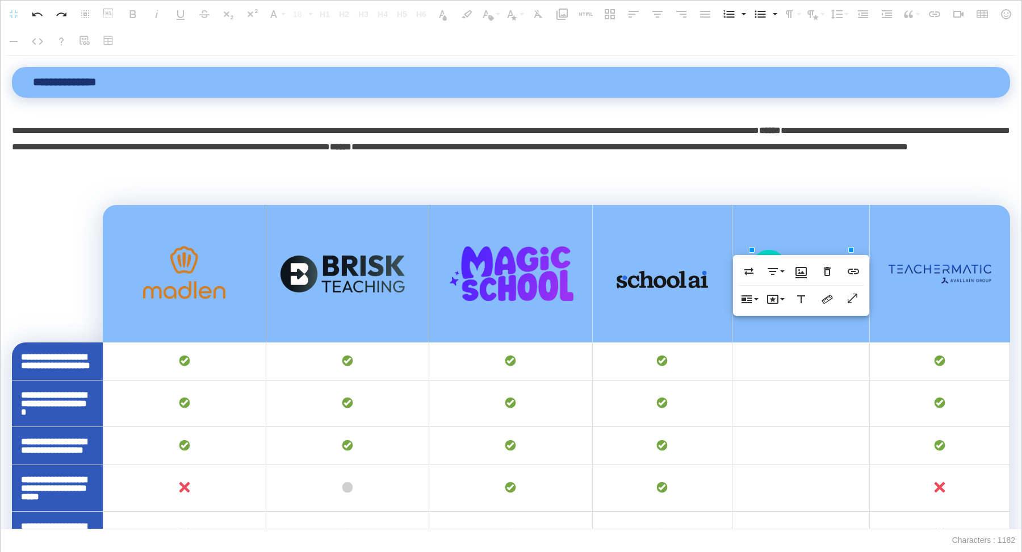
click at [48, 146] on p "**********" at bounding box center [511, 147] width 998 height 49
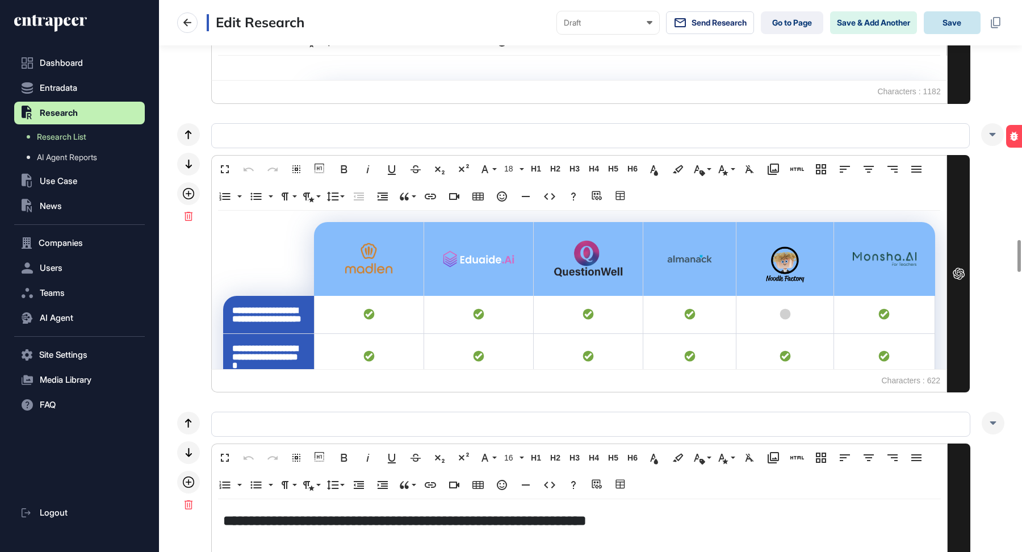
click at [952, 18] on button "Save" at bounding box center [951, 22] width 57 height 23
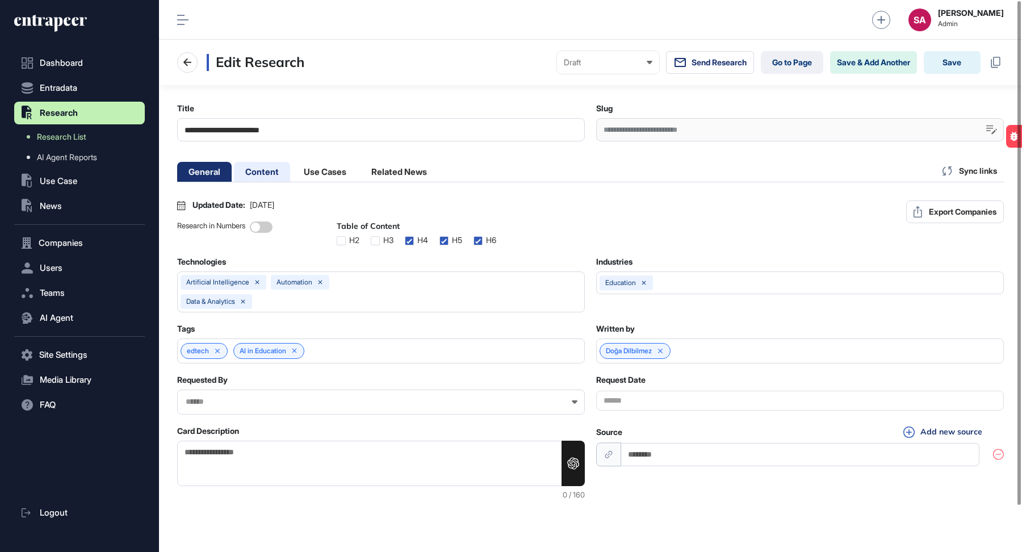
click at [270, 170] on li "Content" at bounding box center [262, 172] width 56 height 20
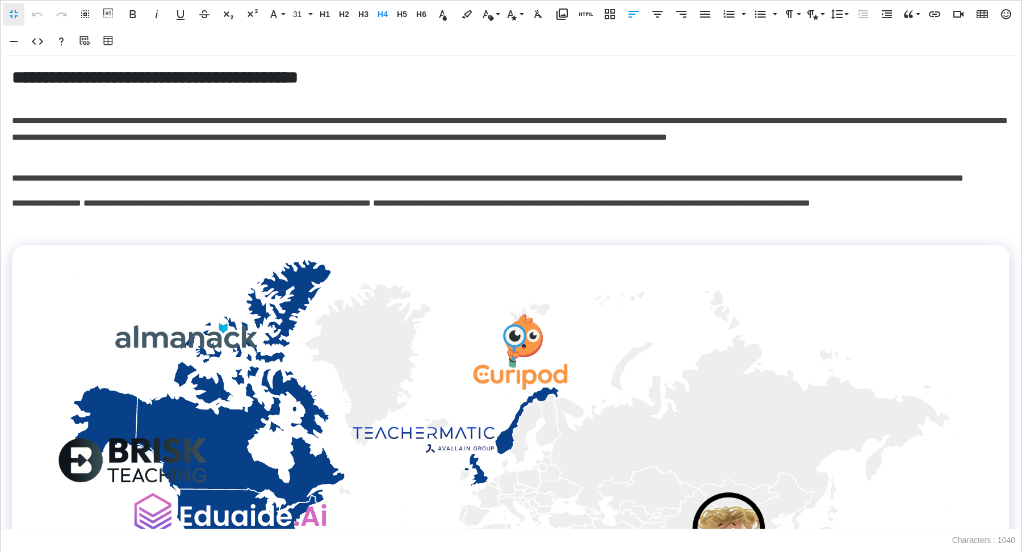
scroll to position [1, 5]
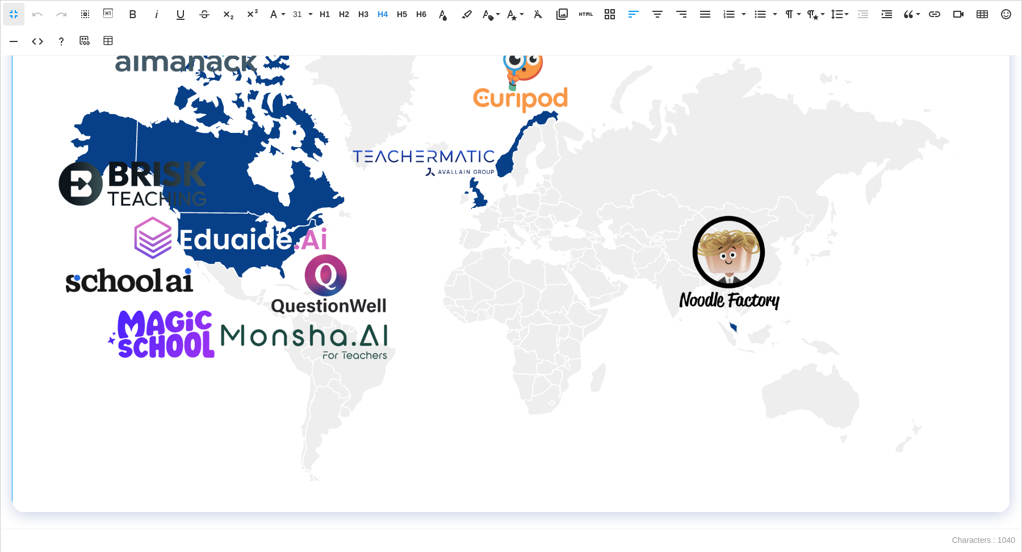
click at [368, 240] on img at bounding box center [511, 234] width 906 height 507
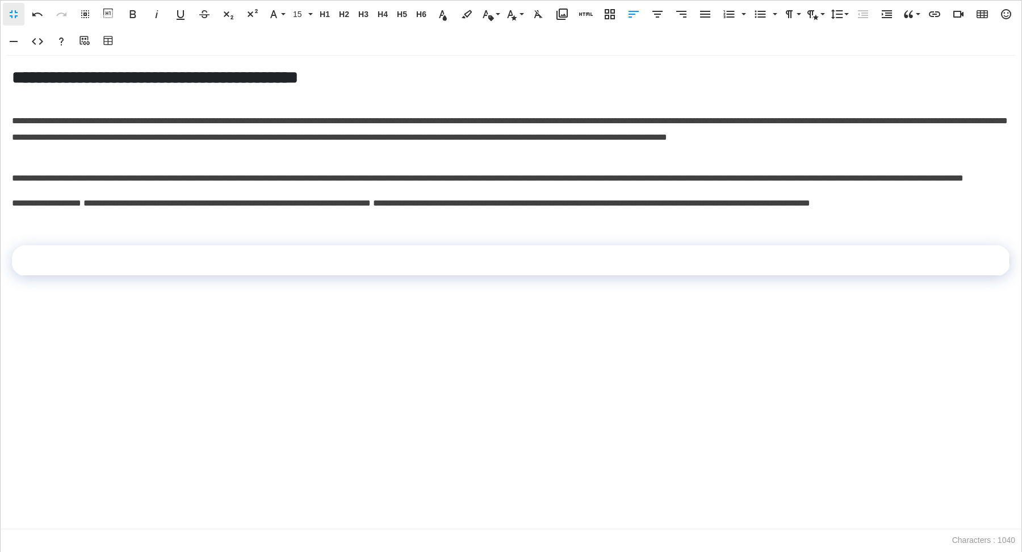
scroll to position [0, 0]
click at [561, 10] on icon "button" at bounding box center [562, 14] width 14 height 14
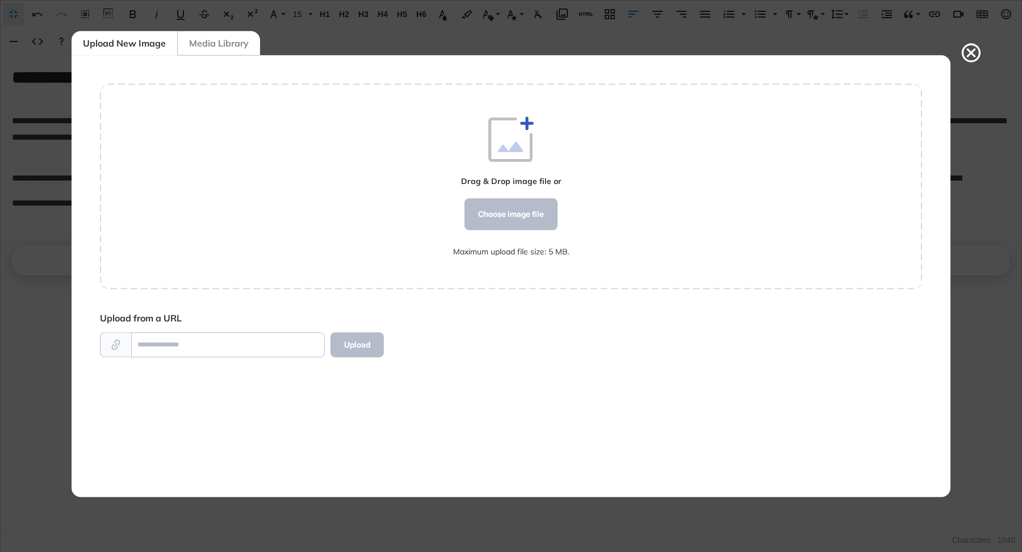
scroll to position [5, 1]
click at [518, 250] on div "Maximum upload file size: 5 MB." at bounding box center [511, 251] width 116 height 9
click at [518, 207] on div "Choose image file" at bounding box center [510, 214] width 93 height 32
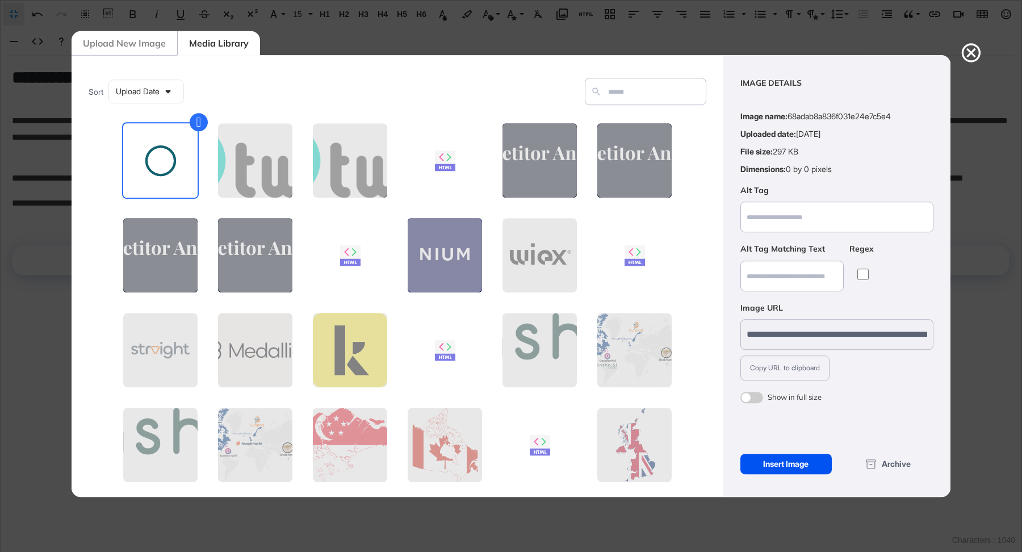
click at [808, 473] on div "Insert Image" at bounding box center [785, 463] width 91 height 20
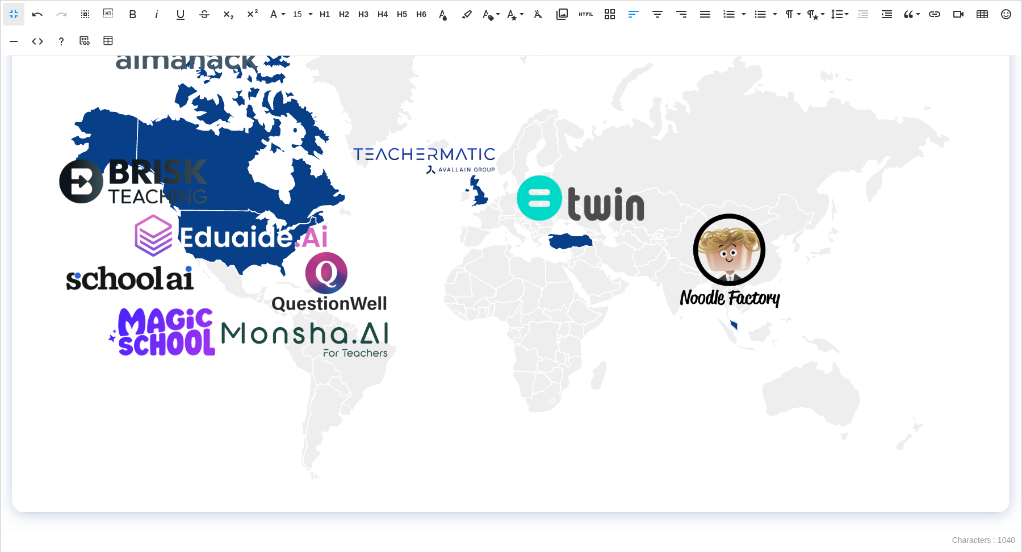
click at [701, 279] on img at bounding box center [510, 232] width 909 height 511
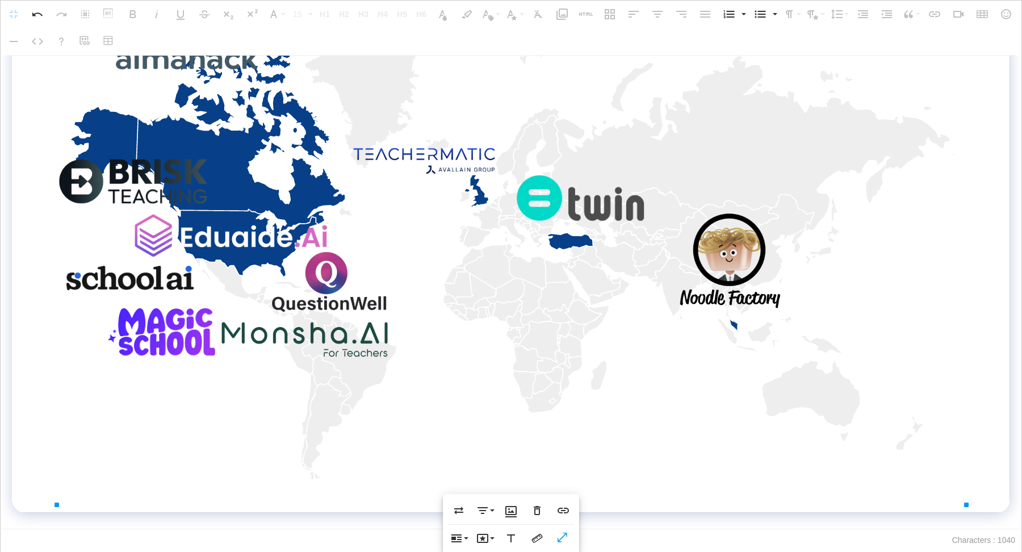
scroll to position [296, 0]
click at [565, 538] on icon "button" at bounding box center [563, 537] width 14 height 11
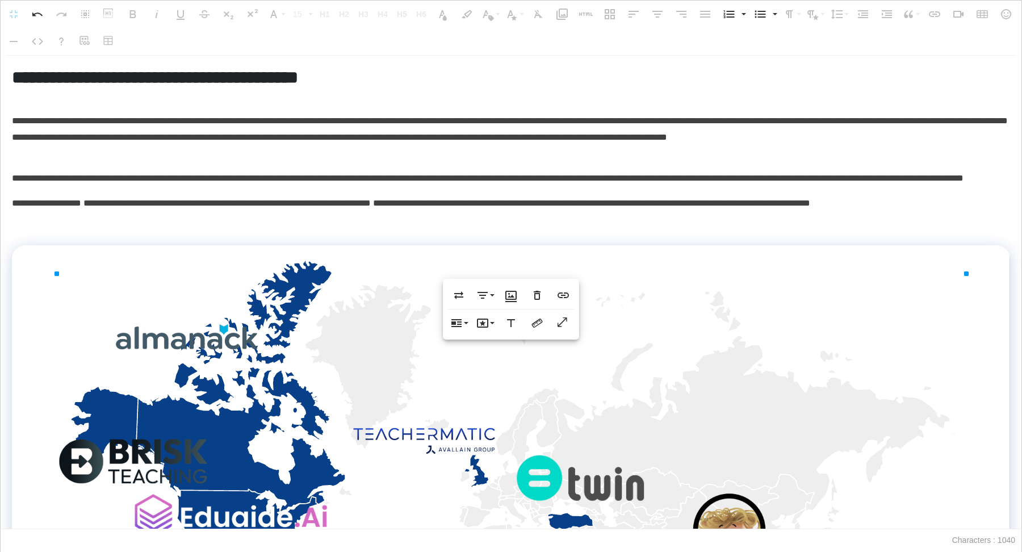
click at [238, 237] on p at bounding box center [511, 228] width 998 height 16
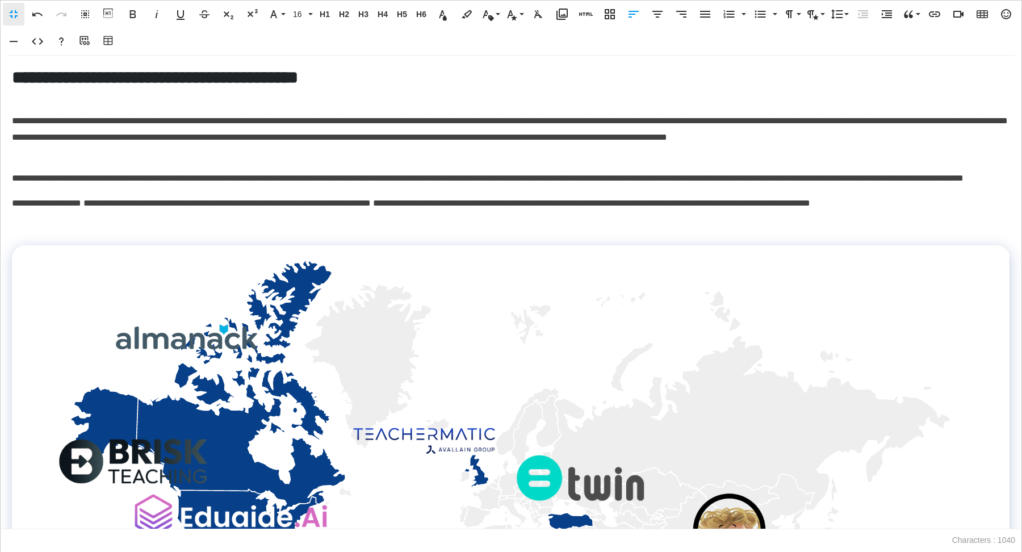
scroll to position [1, 1]
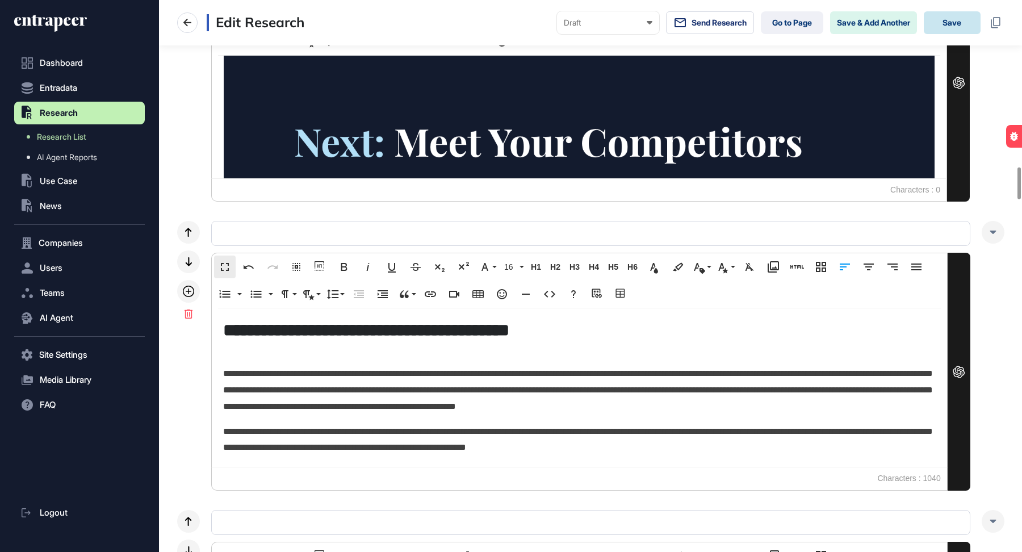
click at [958, 20] on button "Save" at bounding box center [951, 22] width 57 height 23
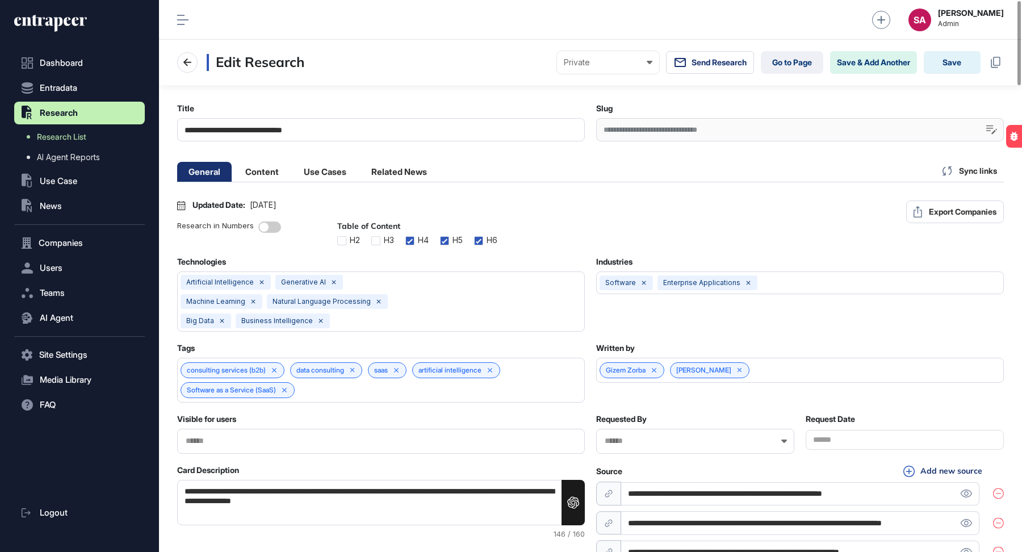
scroll to position [1, 5]
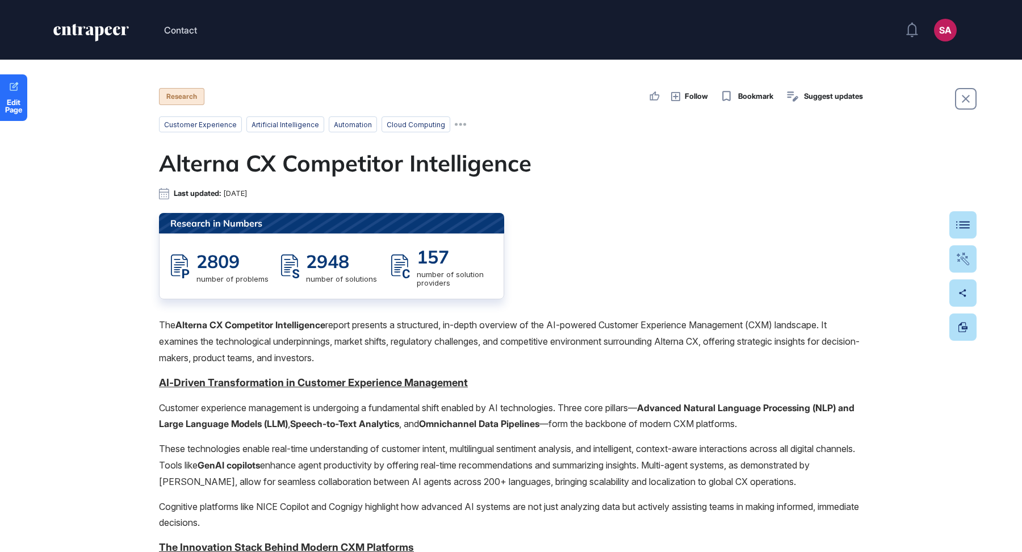
scroll to position [1, 1]
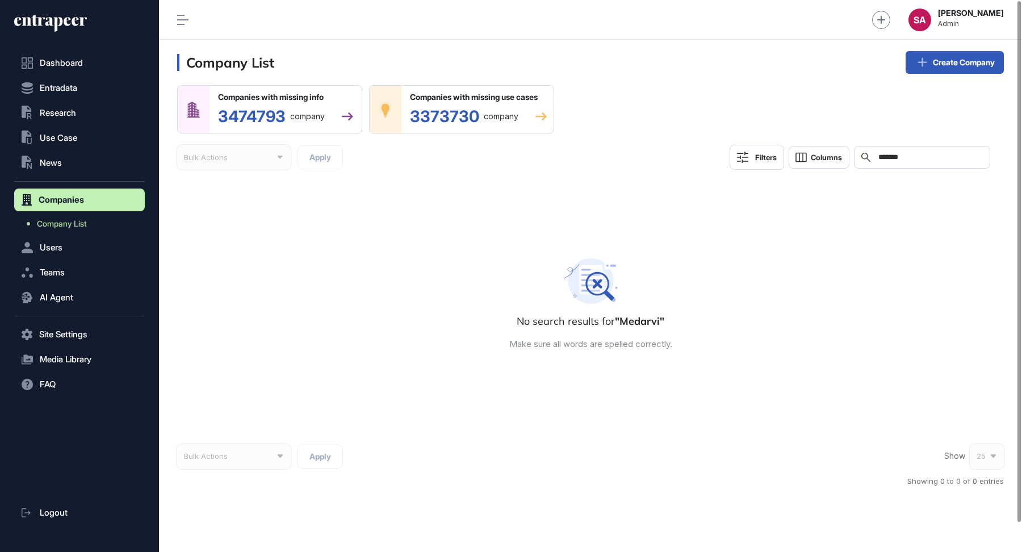
scroll to position [1, 1]
click at [62, 114] on span "Research" at bounding box center [58, 112] width 36 height 9
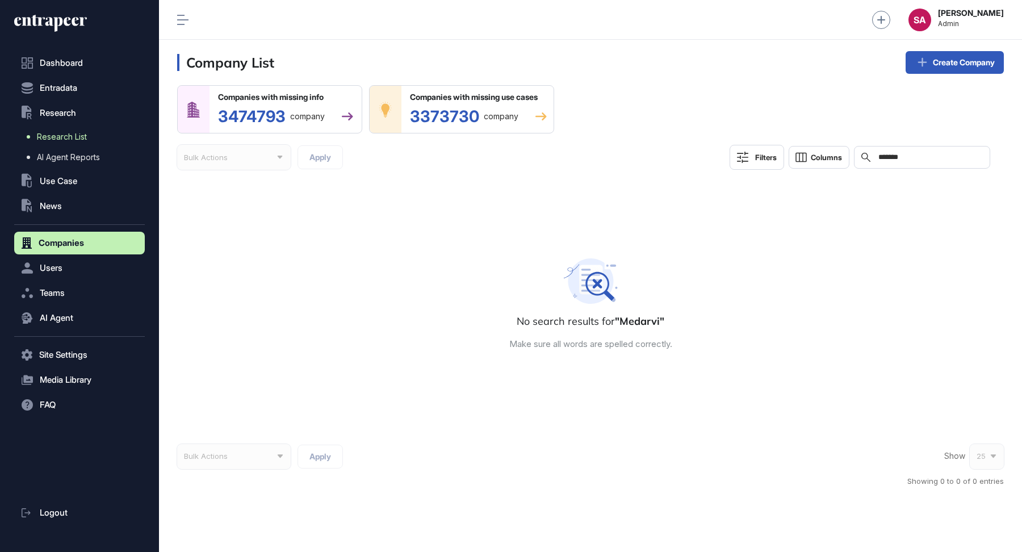
click at [68, 140] on span "Research List" at bounding box center [62, 136] width 50 height 9
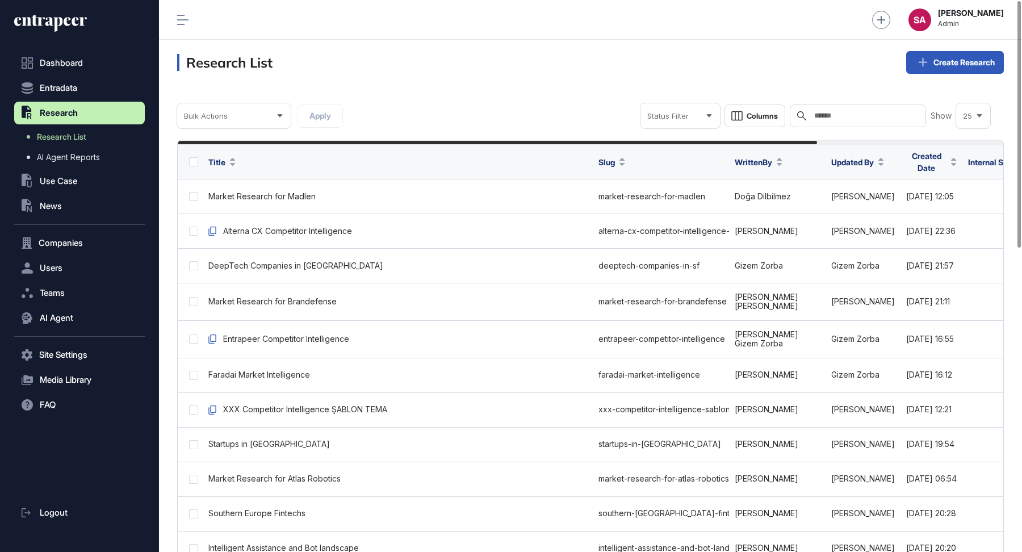
click at [839, 115] on input "text" at bounding box center [866, 115] width 106 height 9
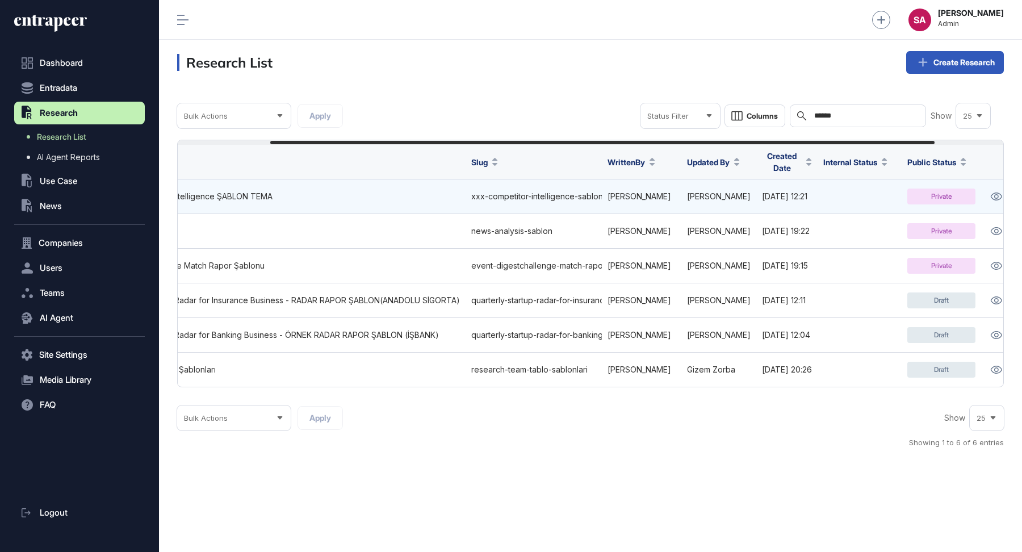
scroll to position [0, 201]
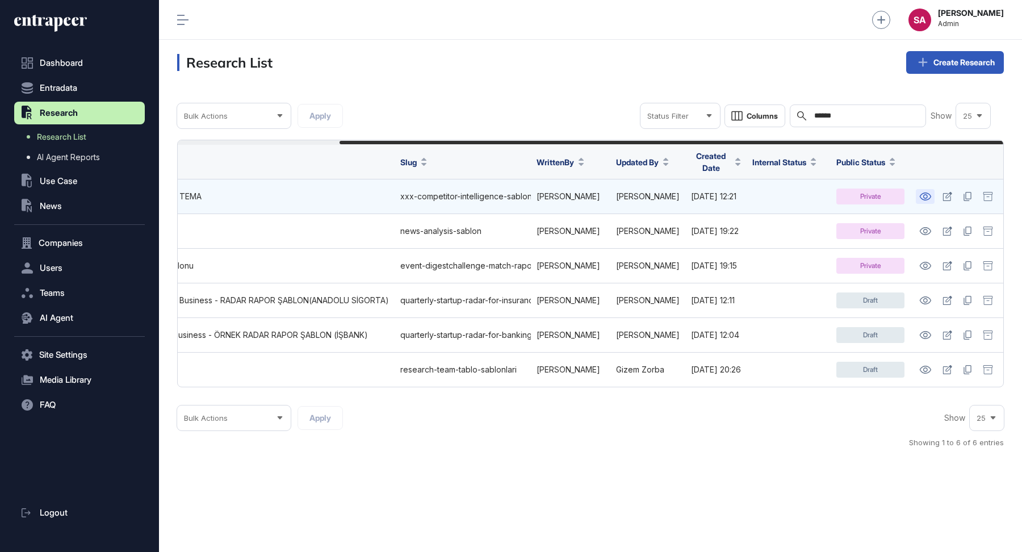
type input "******"
click at [928, 192] on icon at bounding box center [925, 196] width 12 height 8
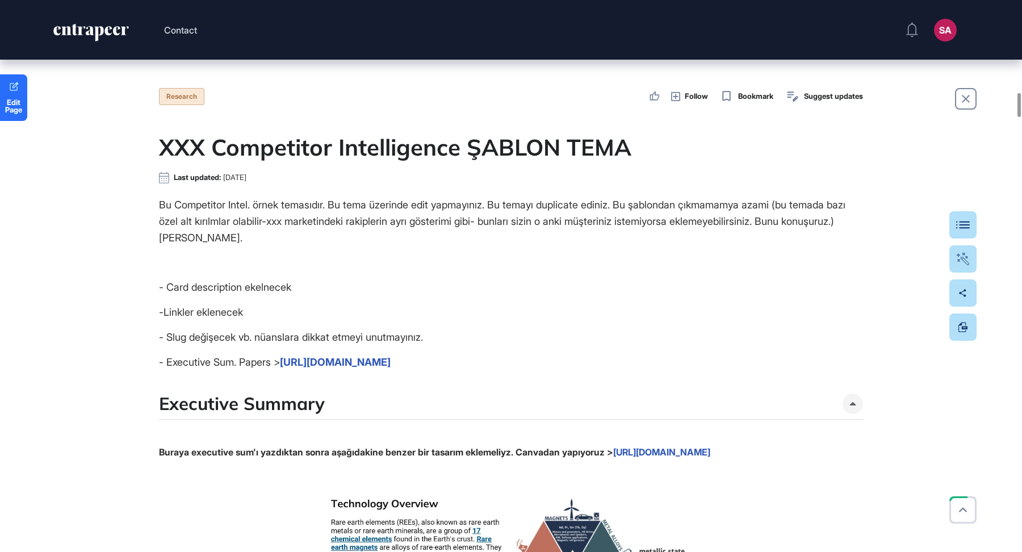
scroll to position [2144, 0]
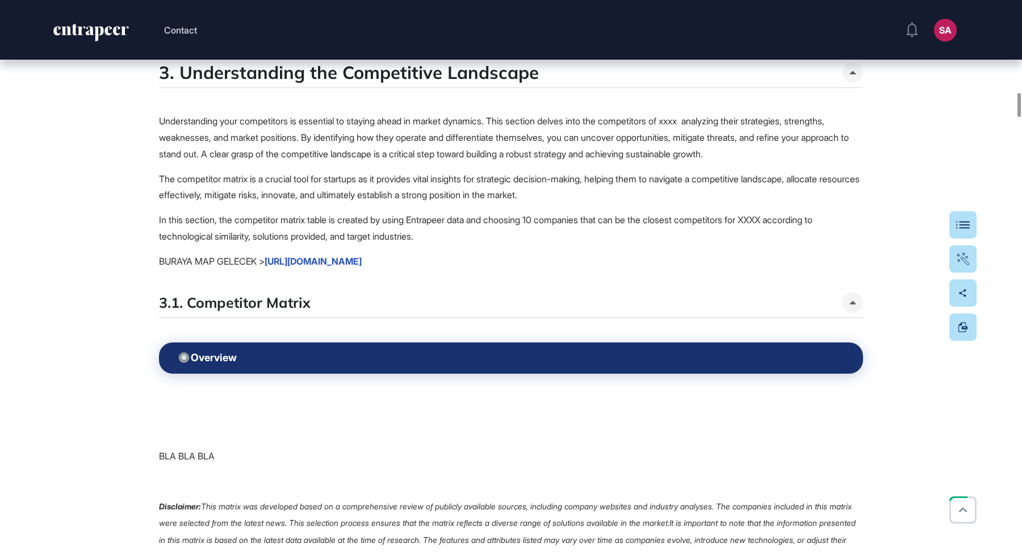
click at [362, 267] on link "[URL][DOMAIN_NAME]" at bounding box center [312, 260] width 97 height 11
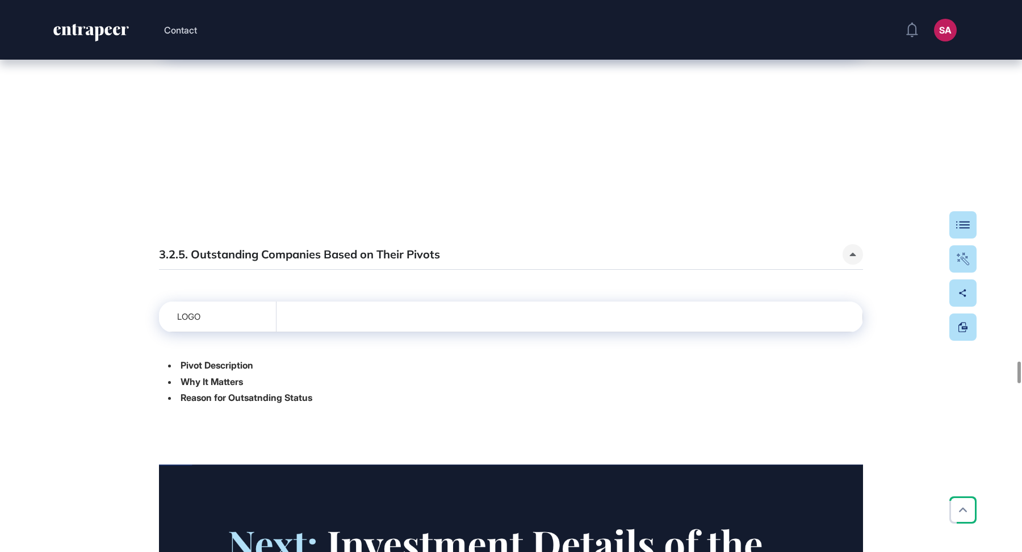
scroll to position [10478, 0]
